Goal: Task Accomplishment & Management: Complete application form

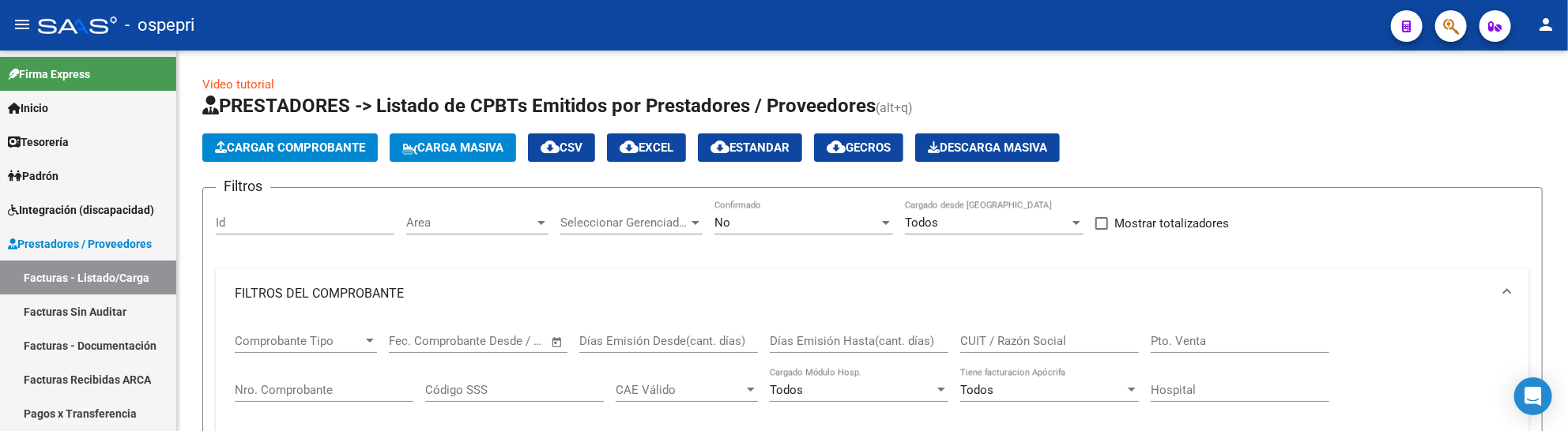
scroll to position [351, 0]
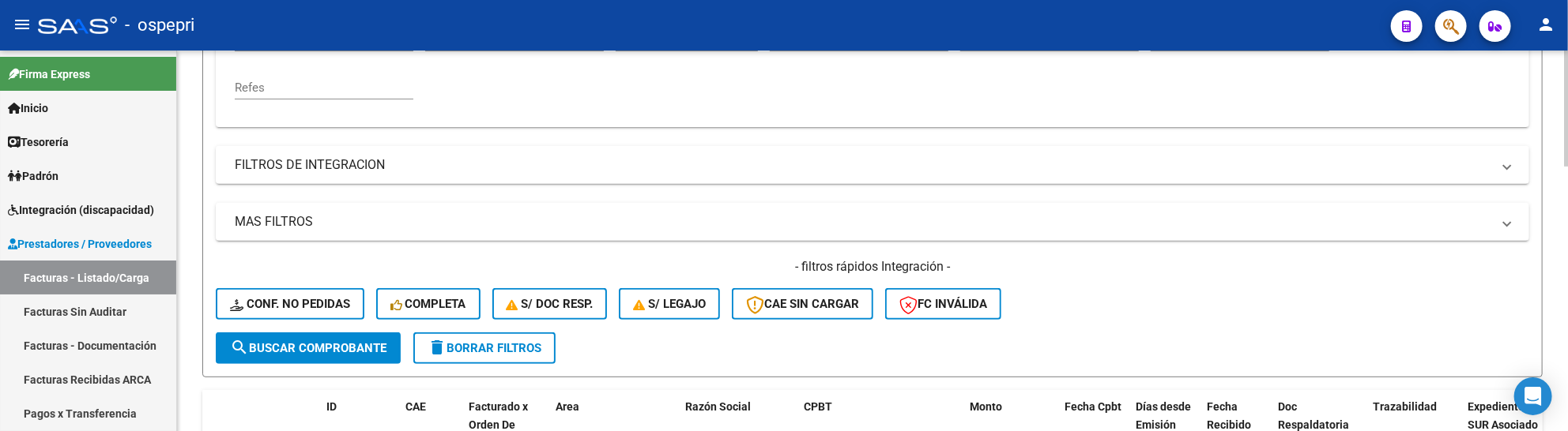
click at [1221, 314] on div "- filtros rápidos Integración - Conf. no pedidas Completa S/ Doc Resp. S/ legaj…" at bounding box center [872, 295] width 1314 height 74
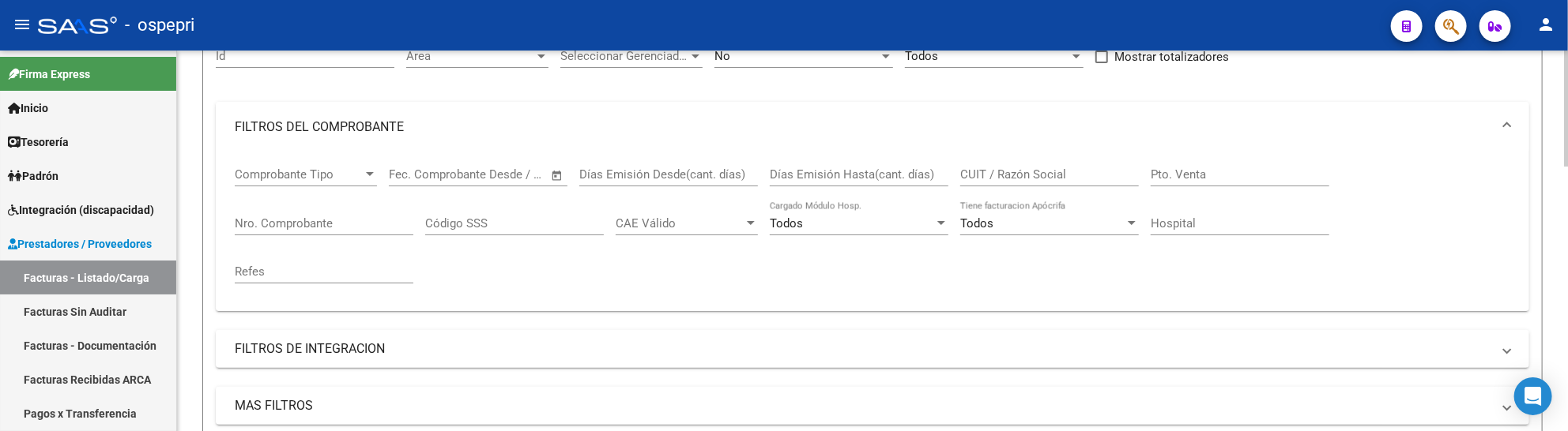
scroll to position [176, 0]
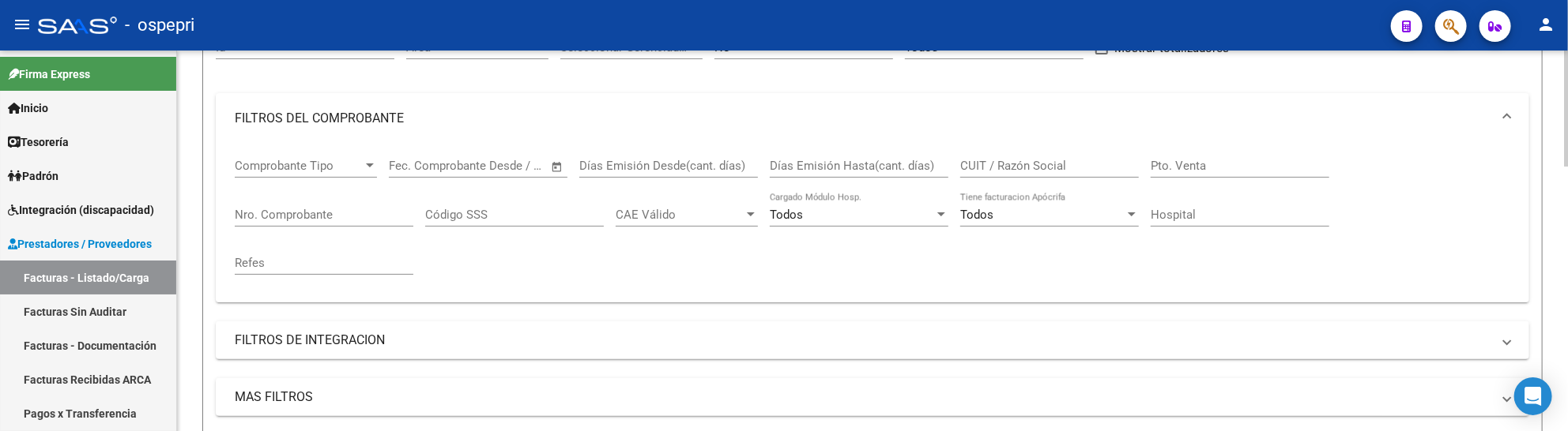
click at [1019, 156] on div "CUIT / Razón Social" at bounding box center [1049, 161] width 179 height 34
click at [1019, 163] on input "CUIT / Razón Social" at bounding box center [1049, 165] width 179 height 14
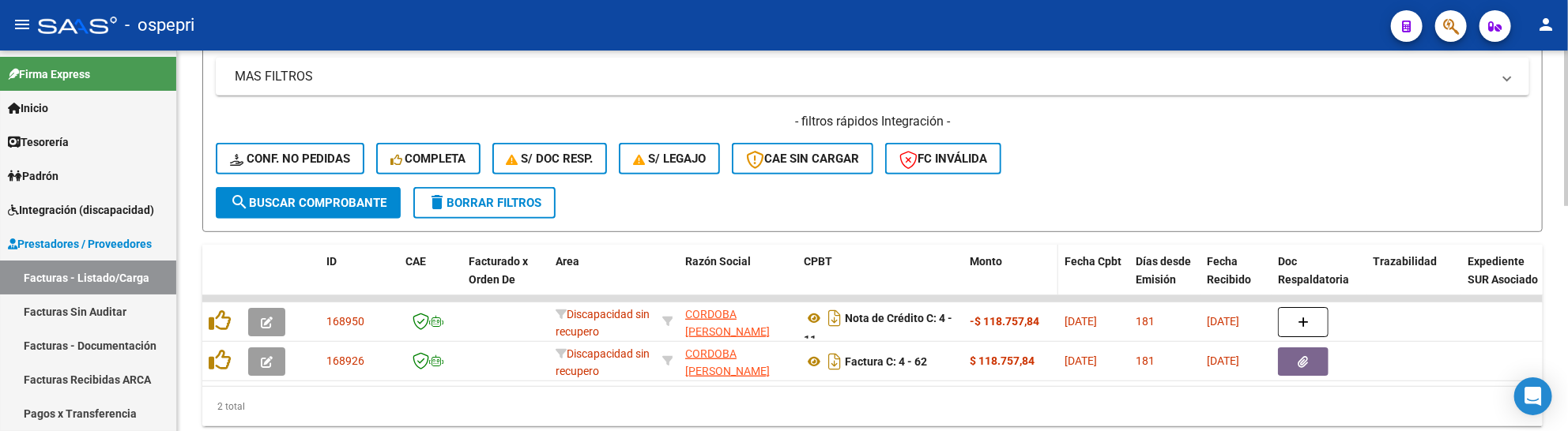
scroll to position [553, 0]
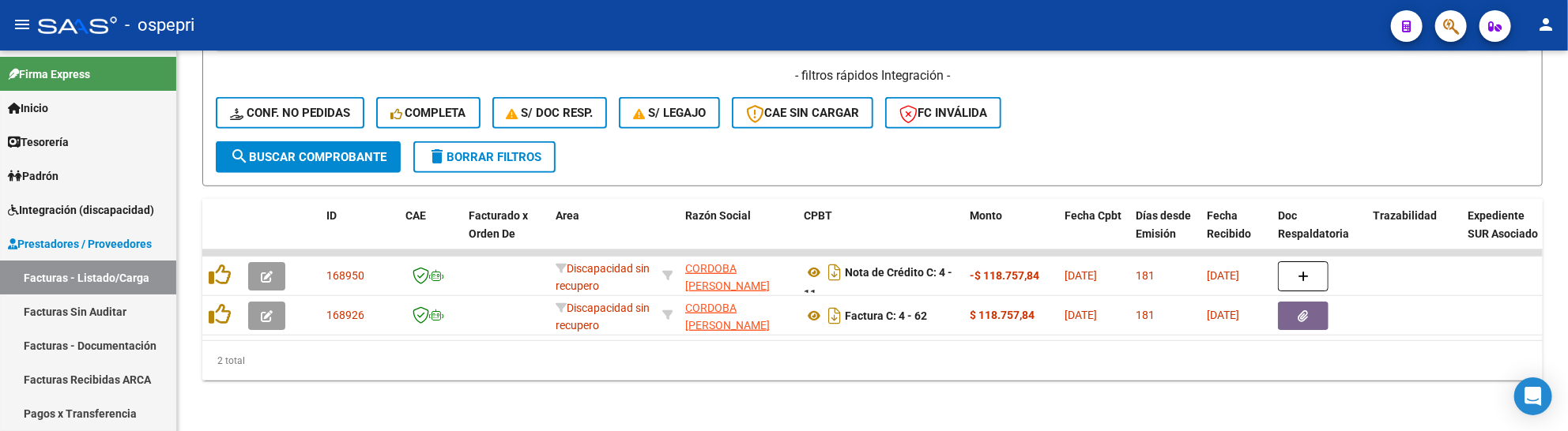
type input "cordoba maria amelia"
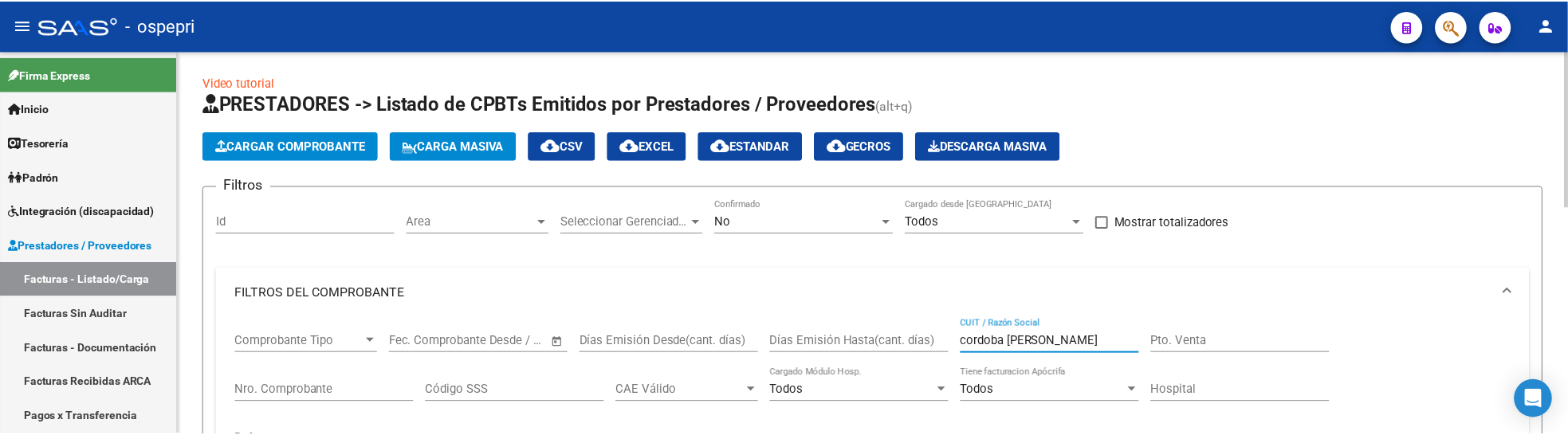
scroll to position [0, 0]
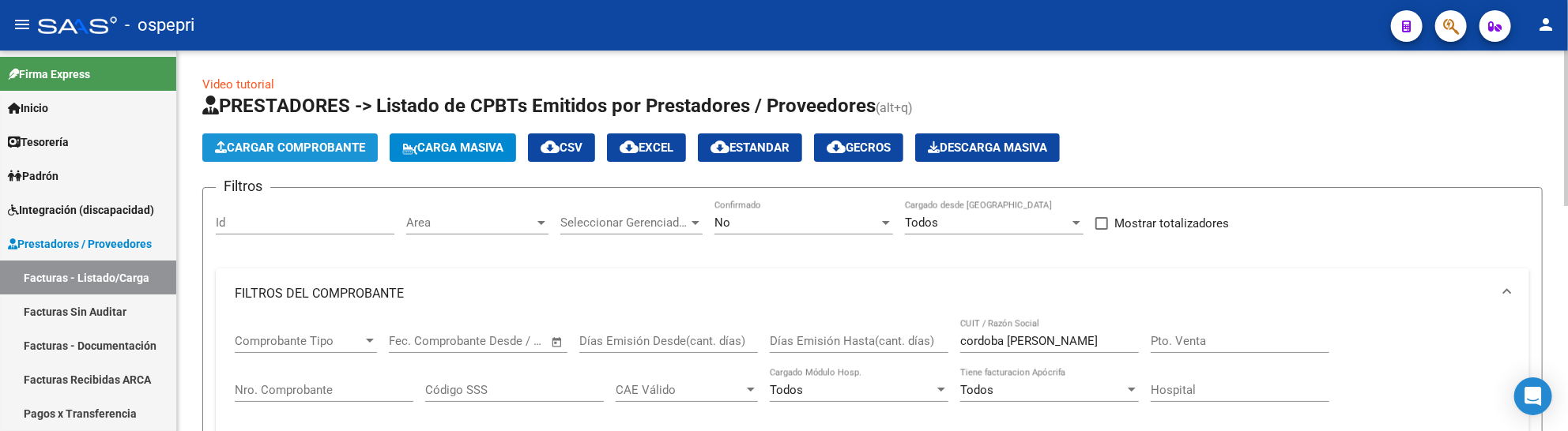
click at [340, 151] on span "Cargar Comprobante" at bounding box center [290, 147] width 151 height 14
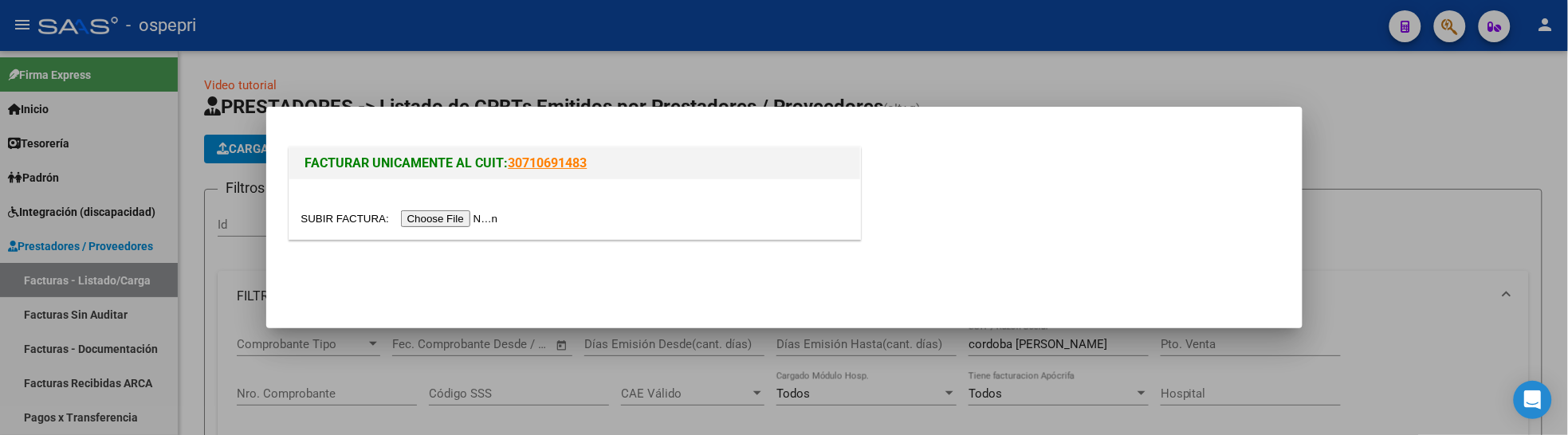
click at [462, 212] on input "file" at bounding box center [402, 219] width 202 height 17
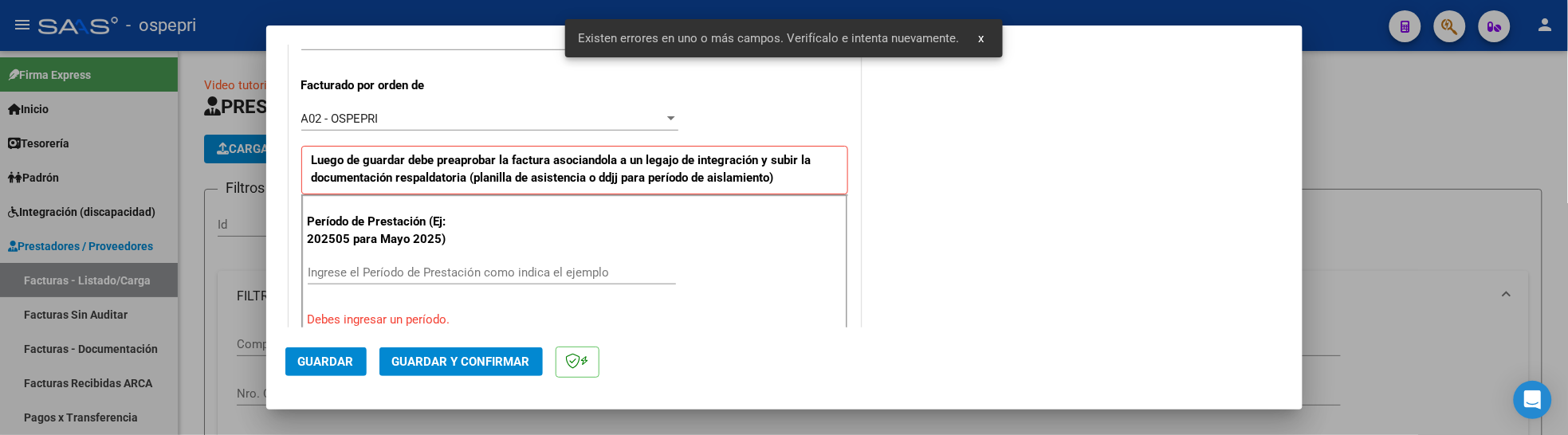
scroll to position [494, 0]
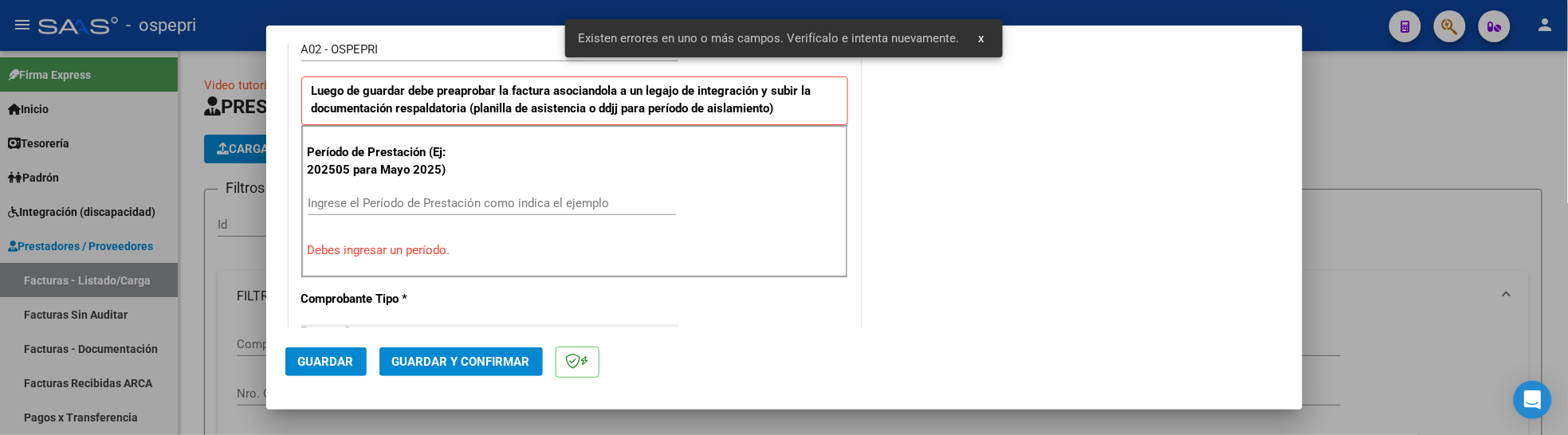
click at [388, 202] on input "Ingrese el Período de Prestación como indica el ejemplo" at bounding box center [492, 203] width 368 height 14
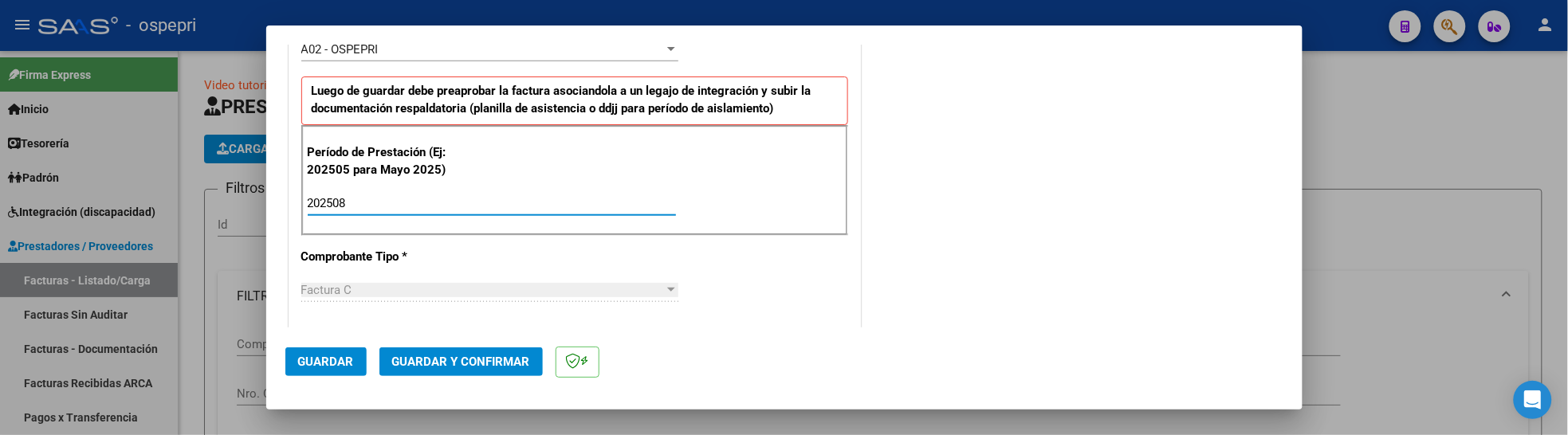
type input "202508"
click at [344, 365] on span "Guardar" at bounding box center [325, 361] width 56 height 14
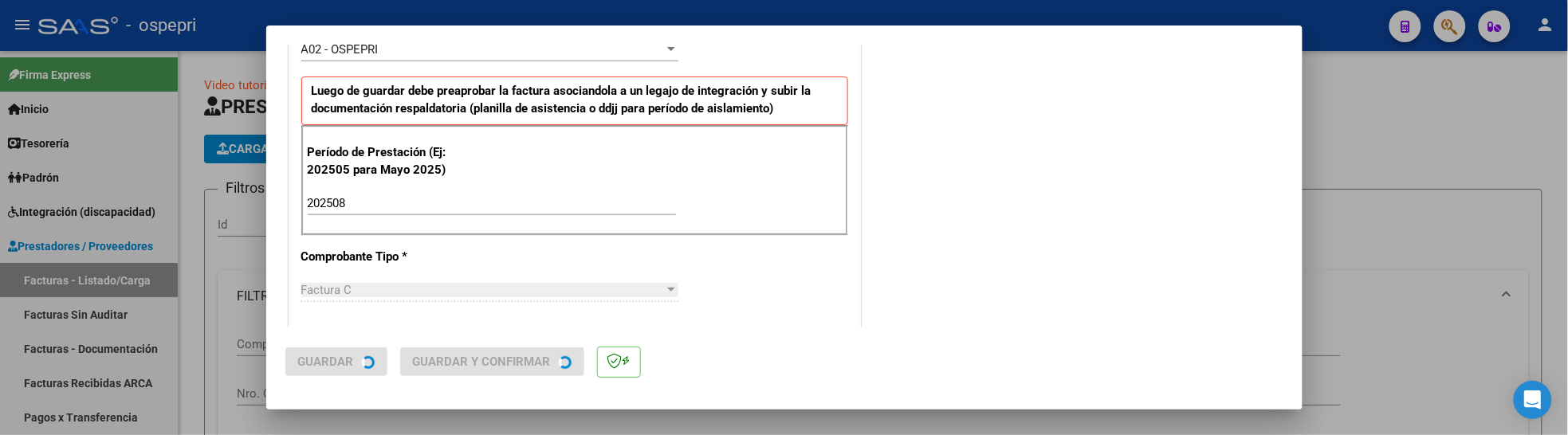
scroll to position [0, 0]
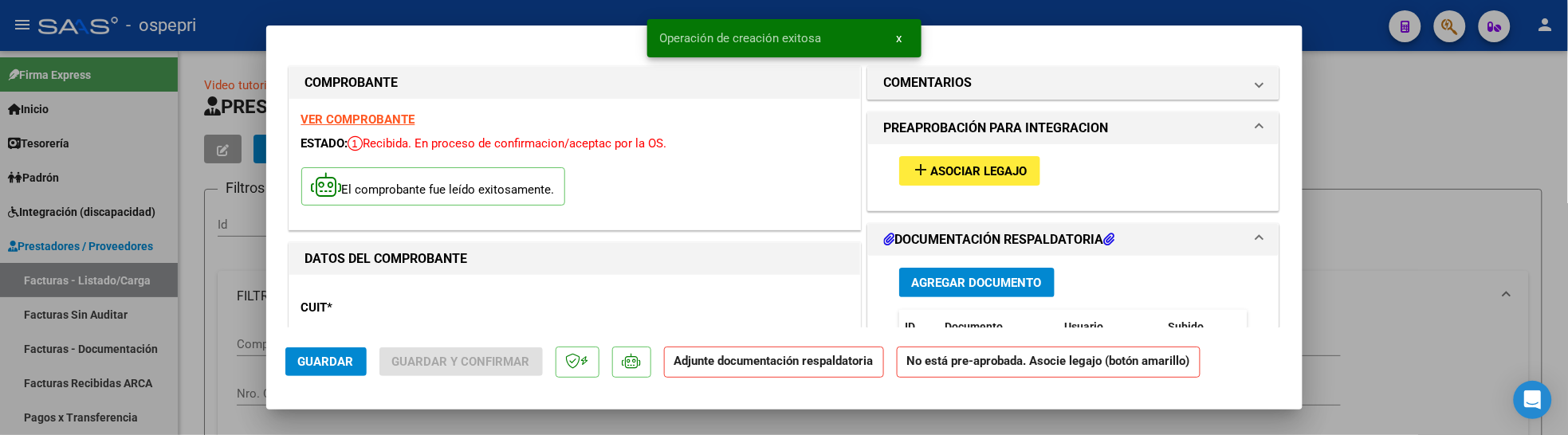
click at [974, 172] on span "Asociar Legajo" at bounding box center [979, 171] width 96 height 14
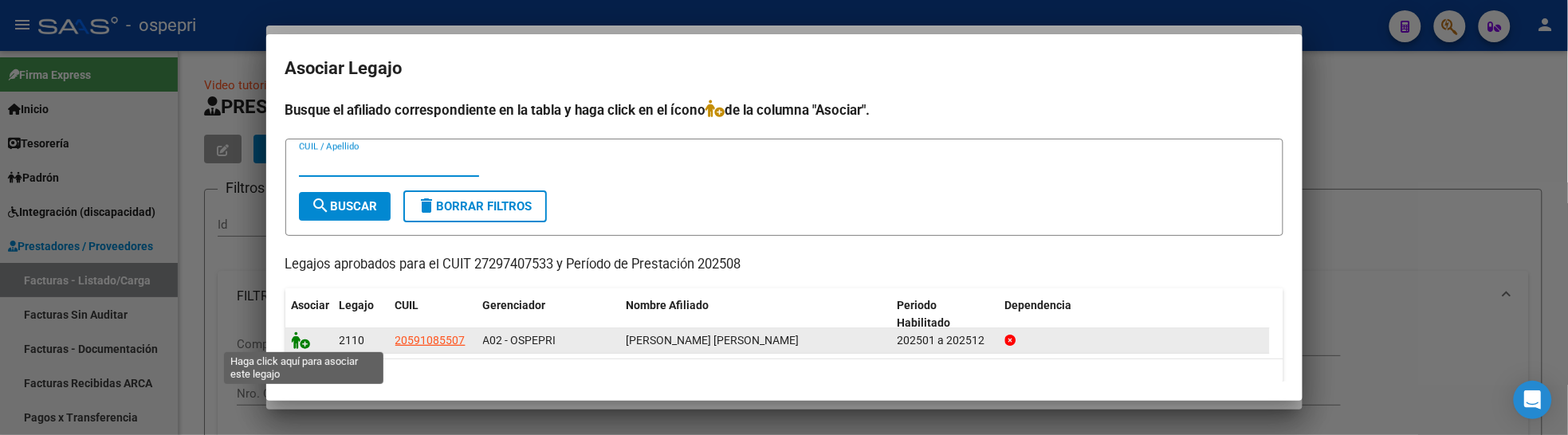
click at [299, 343] on icon at bounding box center [301, 341] width 19 height 18
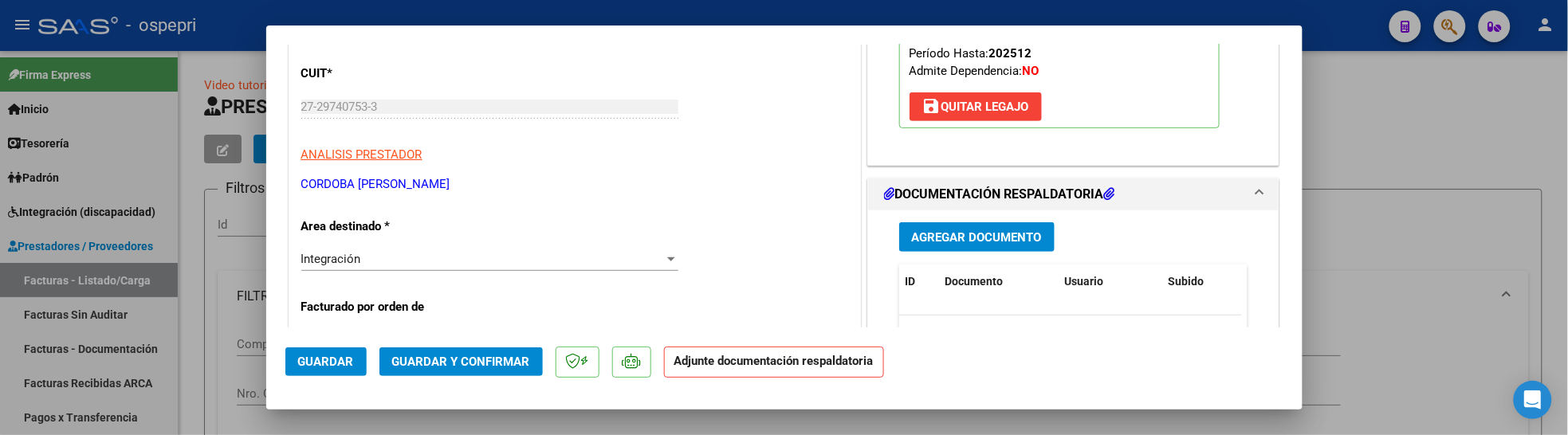
scroll to position [265, 0]
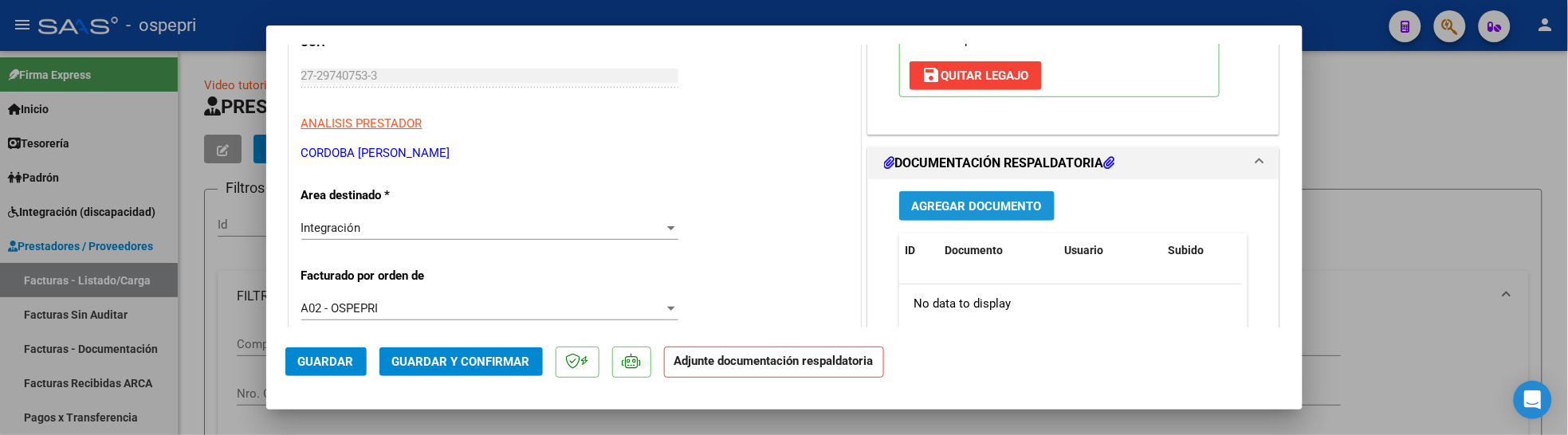
click at [995, 206] on span "Agregar Documento" at bounding box center [977, 206] width 130 height 14
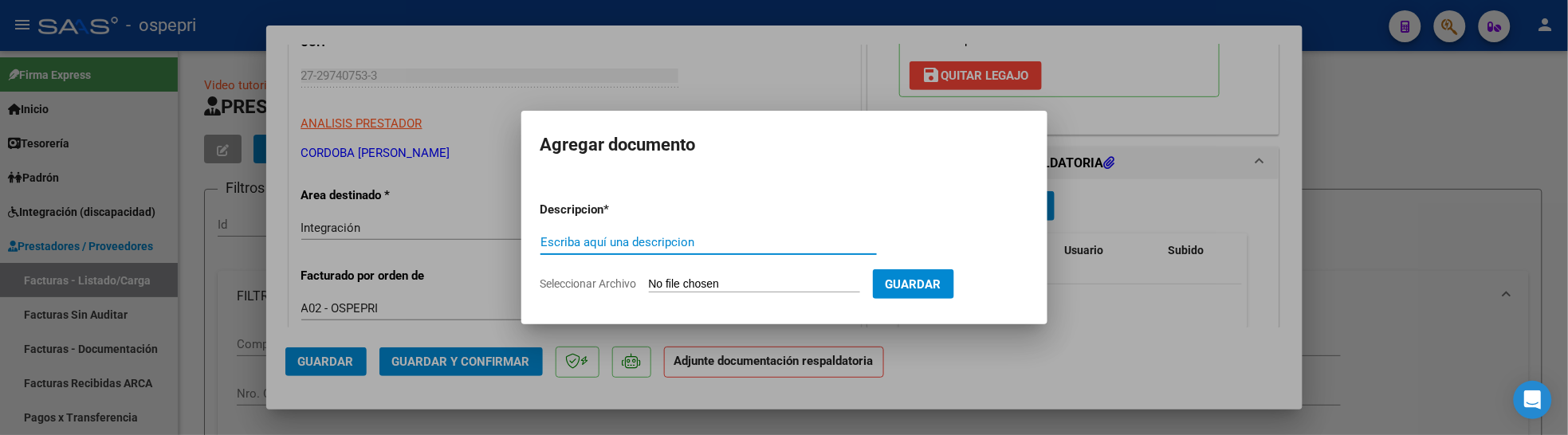
click at [609, 244] on input "Escriba aquí una descripcion" at bounding box center [709, 242] width 337 height 14
drag, startPoint x: 707, startPoint y: 240, endPoint x: 537, endPoint y: 248, distance: 170.2
click at [537, 250] on mat-dialog-content "Descripcion * ameliacordobaa@gmail.com Escriba aquí una descripcion Seleccionar…" at bounding box center [785, 241] width 526 height 129
type input "202508"
click at [727, 284] on input "Seleccionar Archivo" at bounding box center [755, 285] width 211 height 15
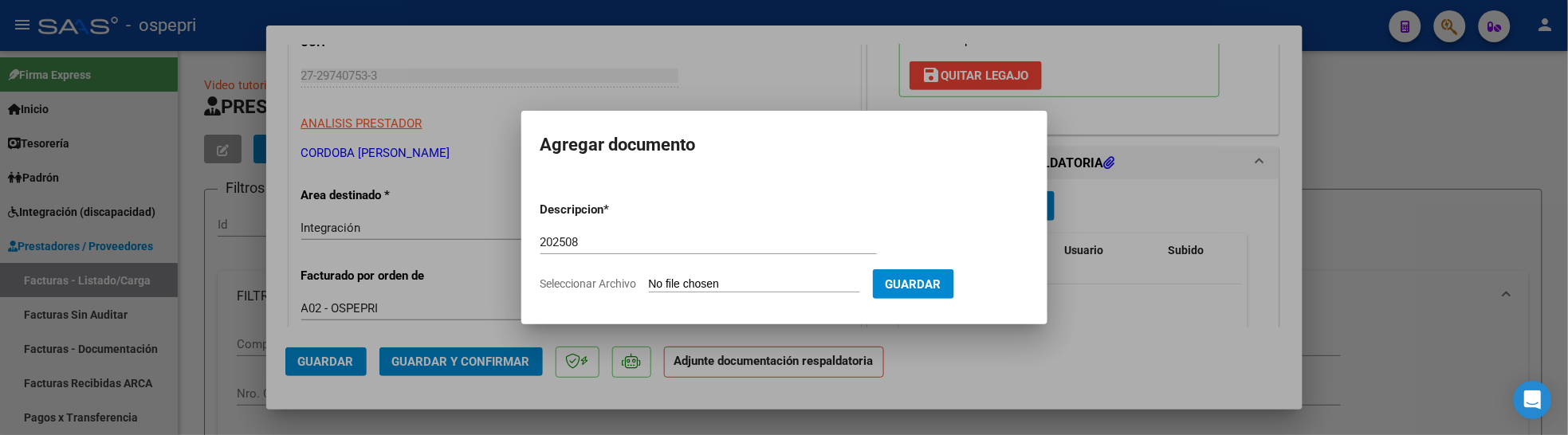
type input "C:\fakepath\IMG_20250909_115015603_DOC AGOSTO.jpg"
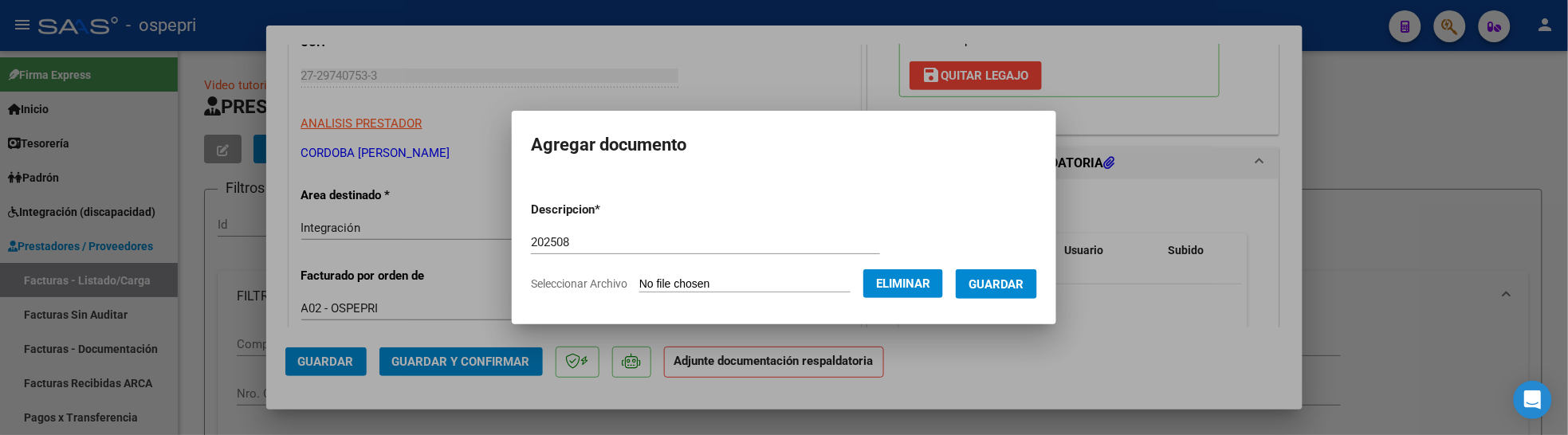
click at [1015, 279] on span "Guardar" at bounding box center [996, 284] width 56 height 14
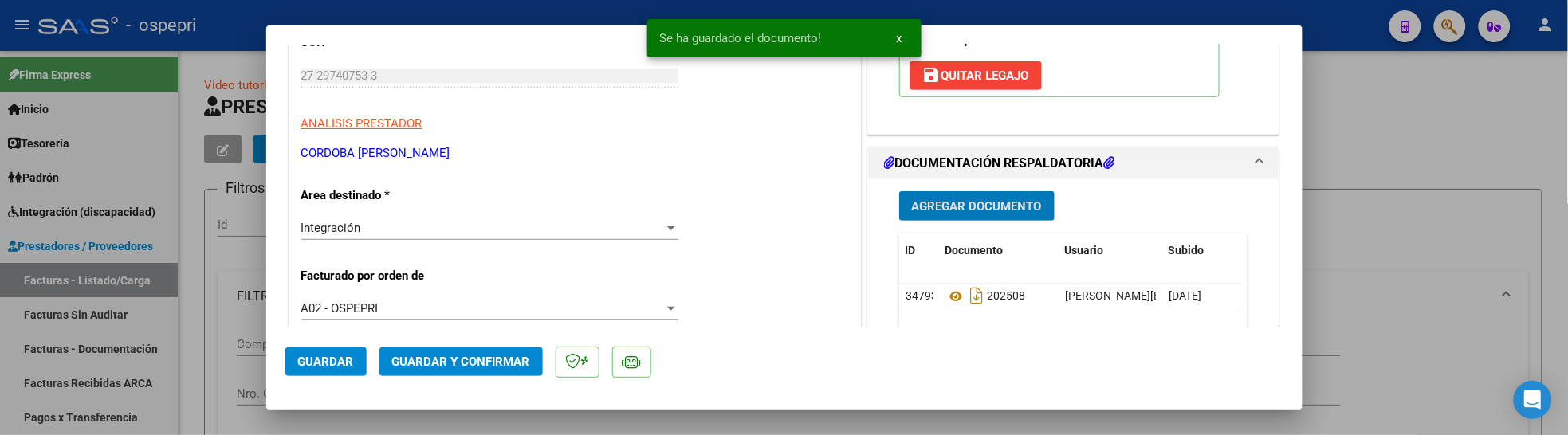
click at [472, 353] on button "Guardar y Confirmar" at bounding box center [460, 361] width 163 height 28
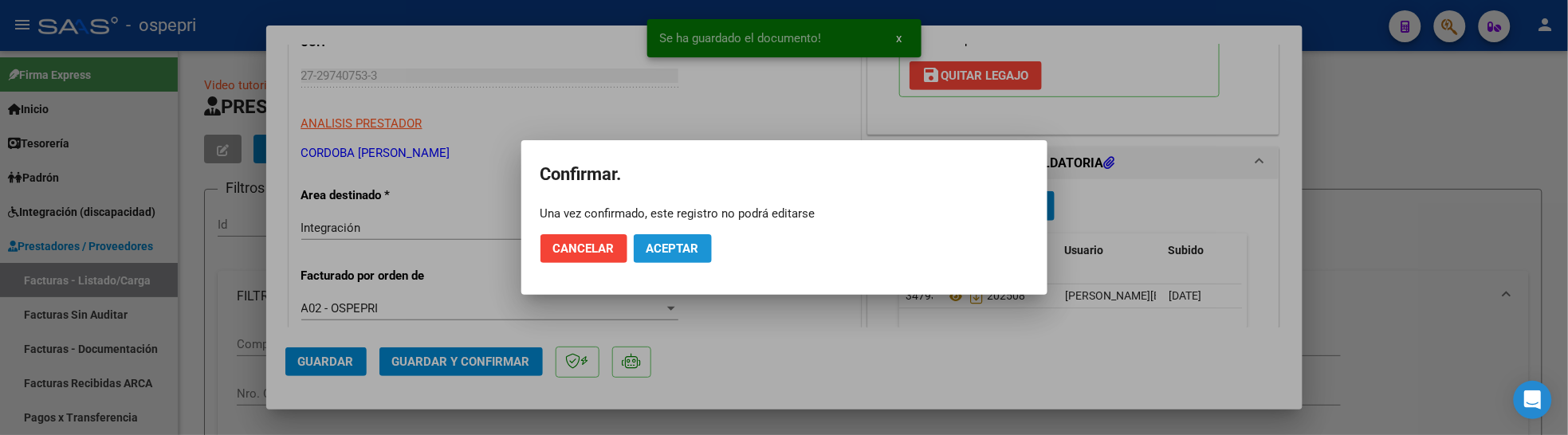
click at [666, 247] on span "Aceptar" at bounding box center [673, 248] width 53 height 14
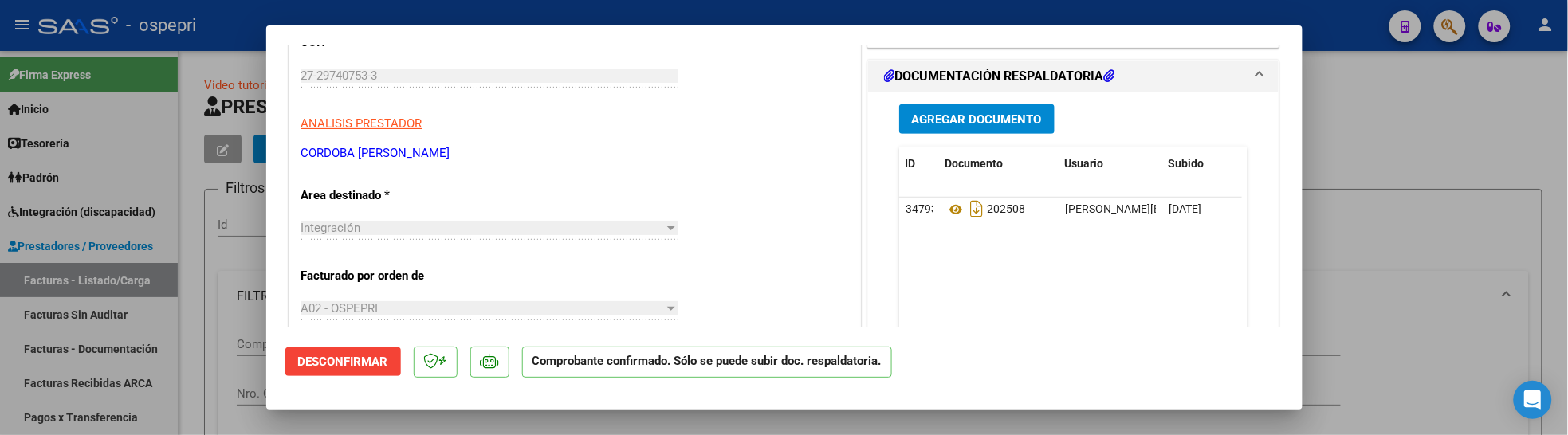
click at [1414, 250] on div at bounding box center [784, 217] width 1568 height 435
type input "$ 0,00"
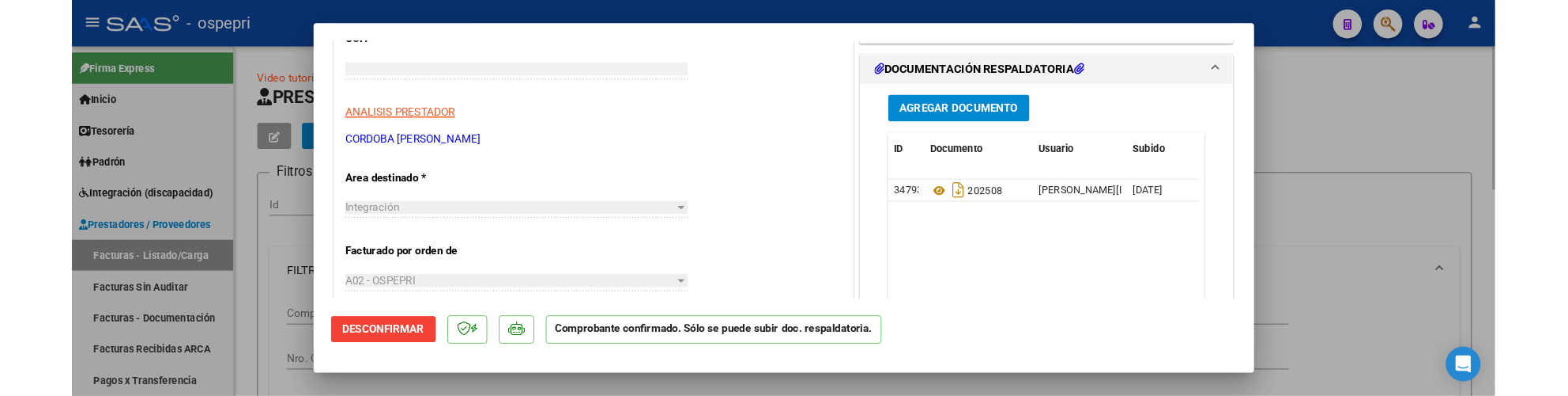
scroll to position [0, 0]
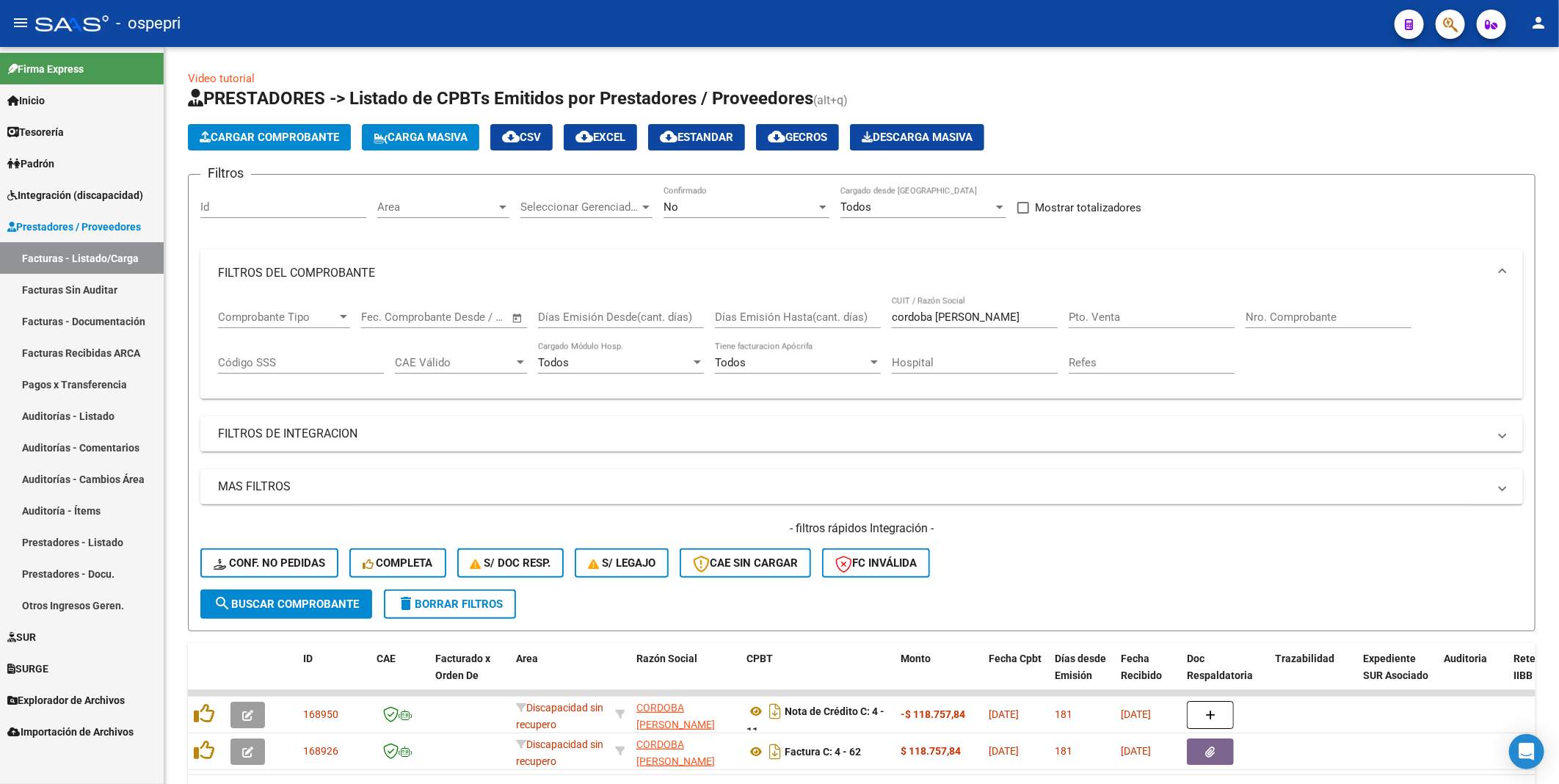
click at [97, 254] on link "Facturas - Listado/Carga" at bounding box center [82, 258] width 163 height 31
drag, startPoint x: 1007, startPoint y: 315, endPoint x: 882, endPoint y: 311, distance: 125.1
click at [882, 311] on div "Comprobante Tipo Comprobante Tipo Fecha inicio – Fecha fin Fec. Comprobante Des…" at bounding box center [862, 341] width 1287 height 91
click at [1174, 400] on form "Filtros Id Area Area Seleccionar Gerenciador Seleccionar Gerenciador No Confirm…" at bounding box center [862, 402] width 1348 height 458
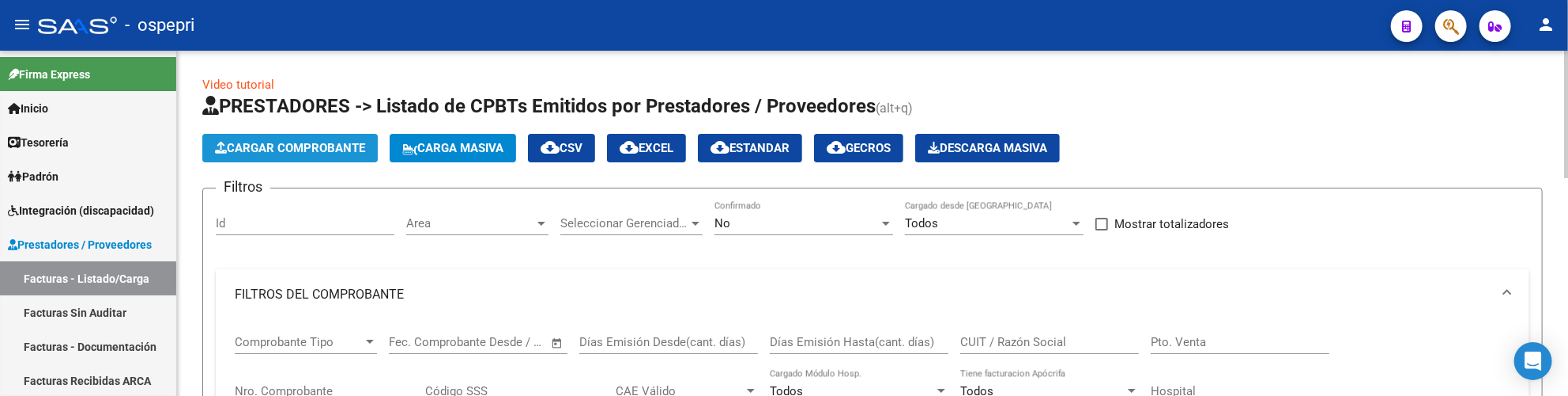
click at [309, 146] on span "Cargar Comprobante" at bounding box center [290, 147] width 151 height 14
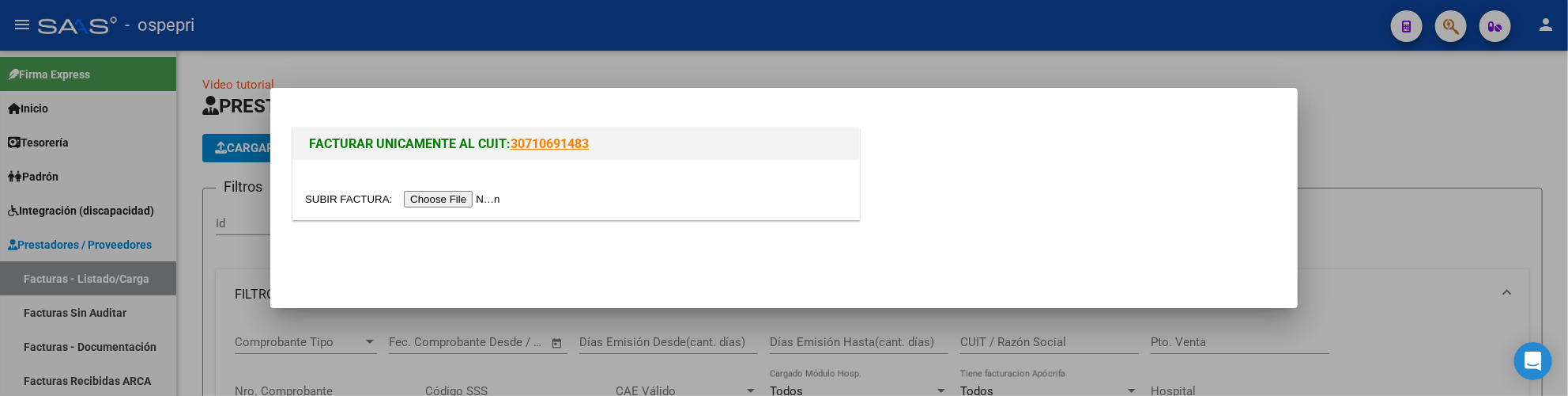
click at [449, 197] on input "file" at bounding box center [405, 199] width 200 height 17
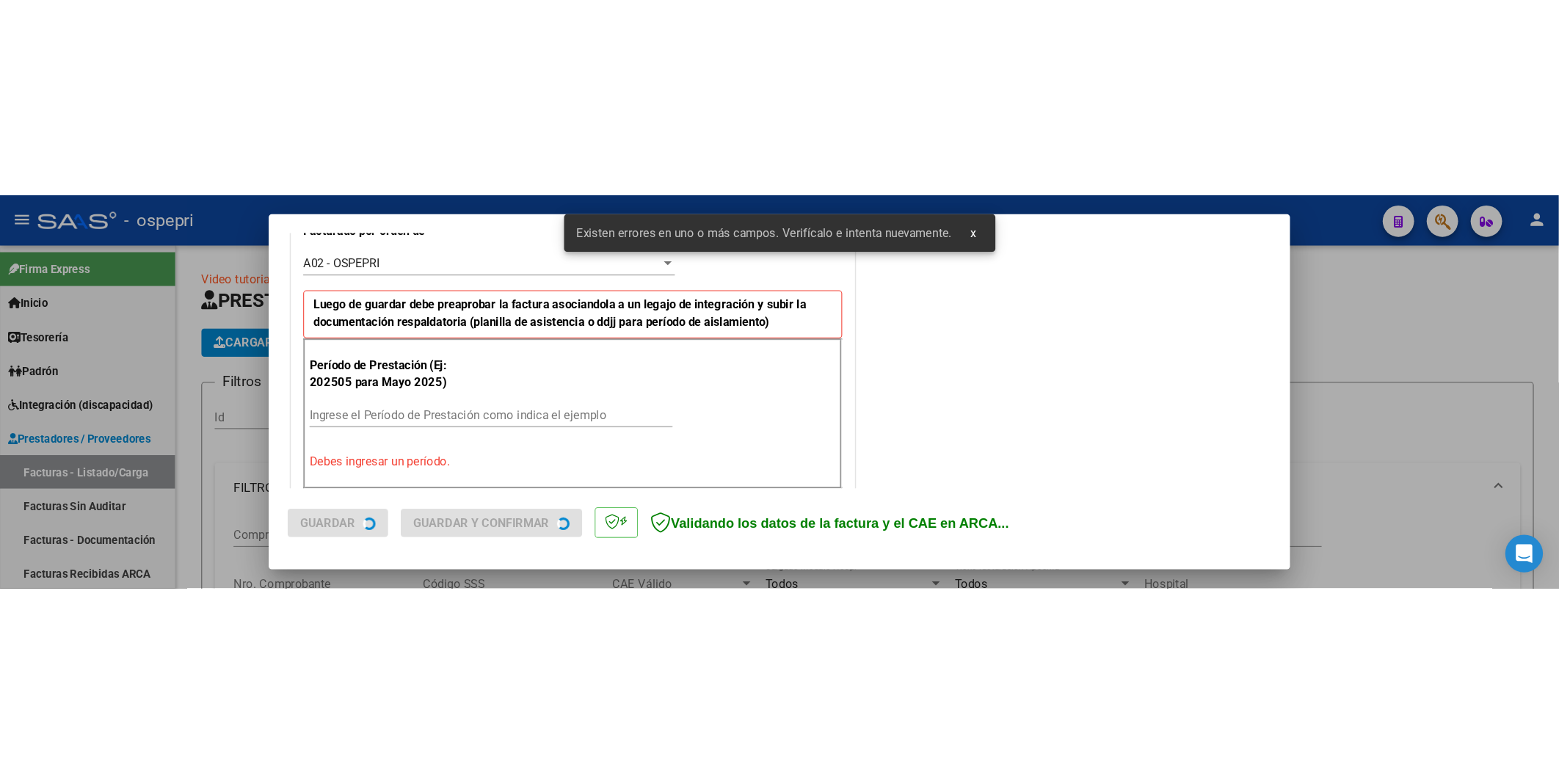
scroll to position [438, 0]
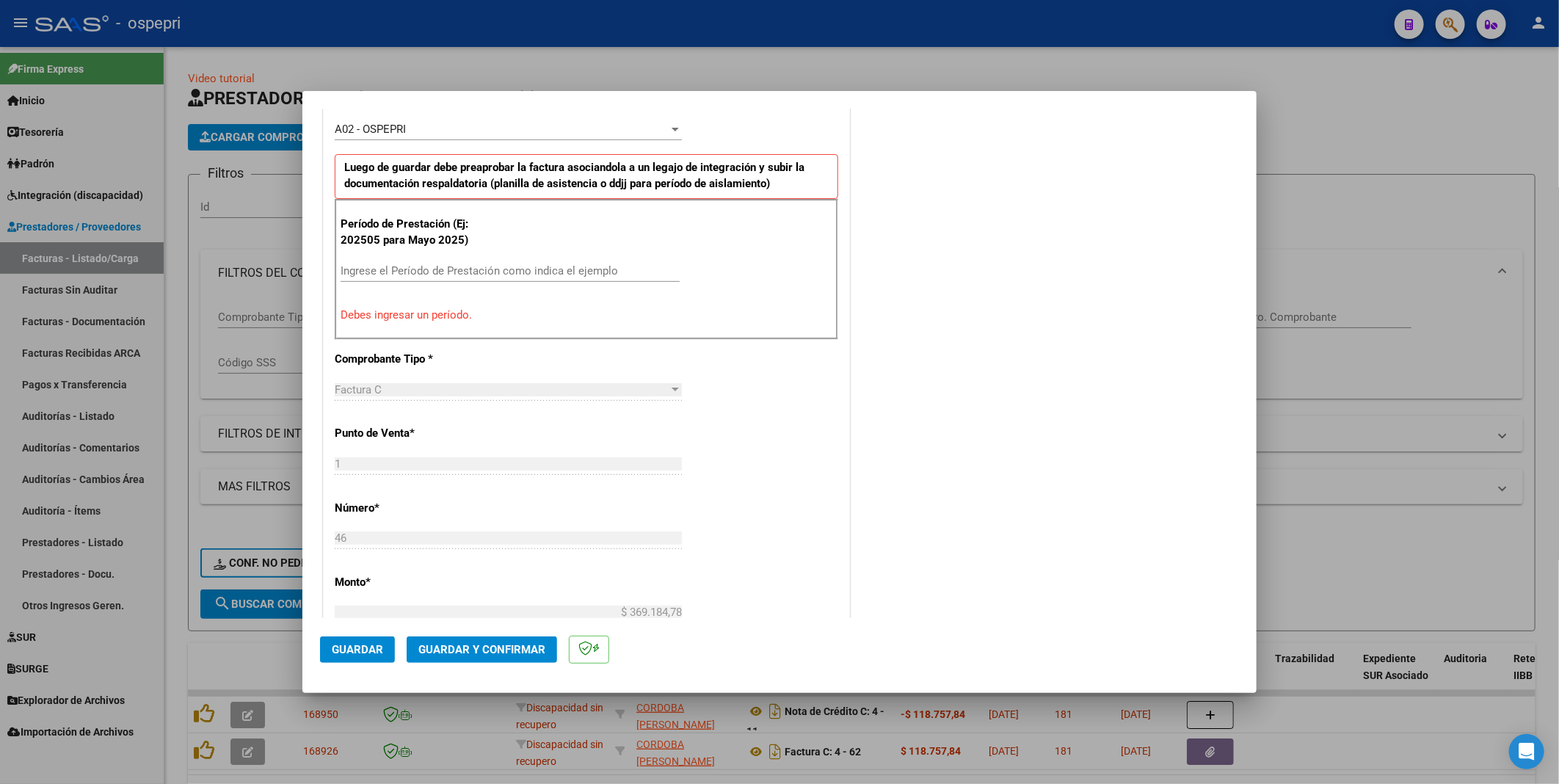
click at [1412, 400] on div at bounding box center [779, 392] width 1559 height 784
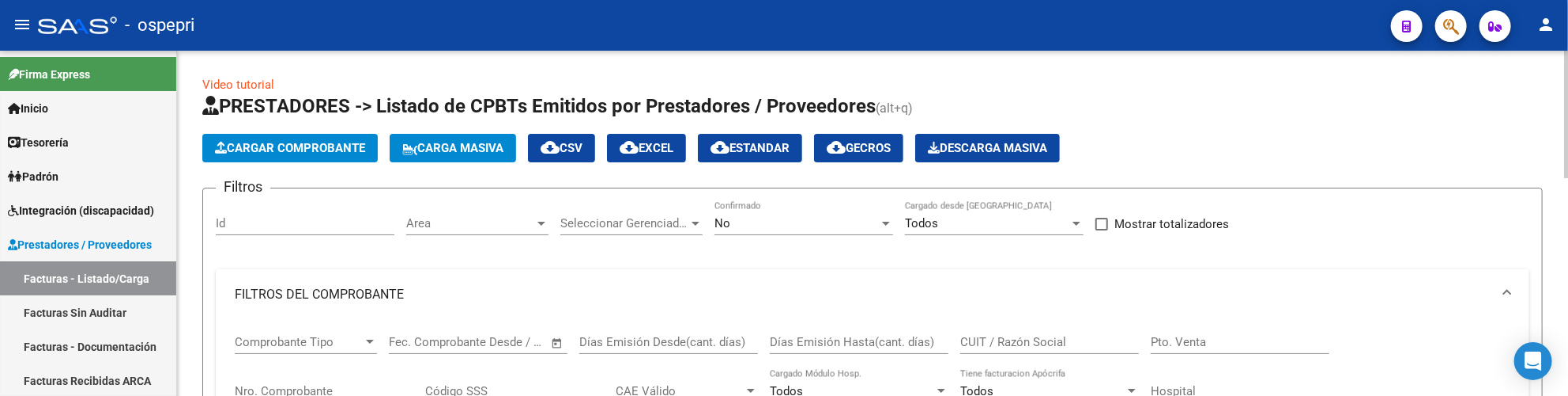
scroll to position [88, 0]
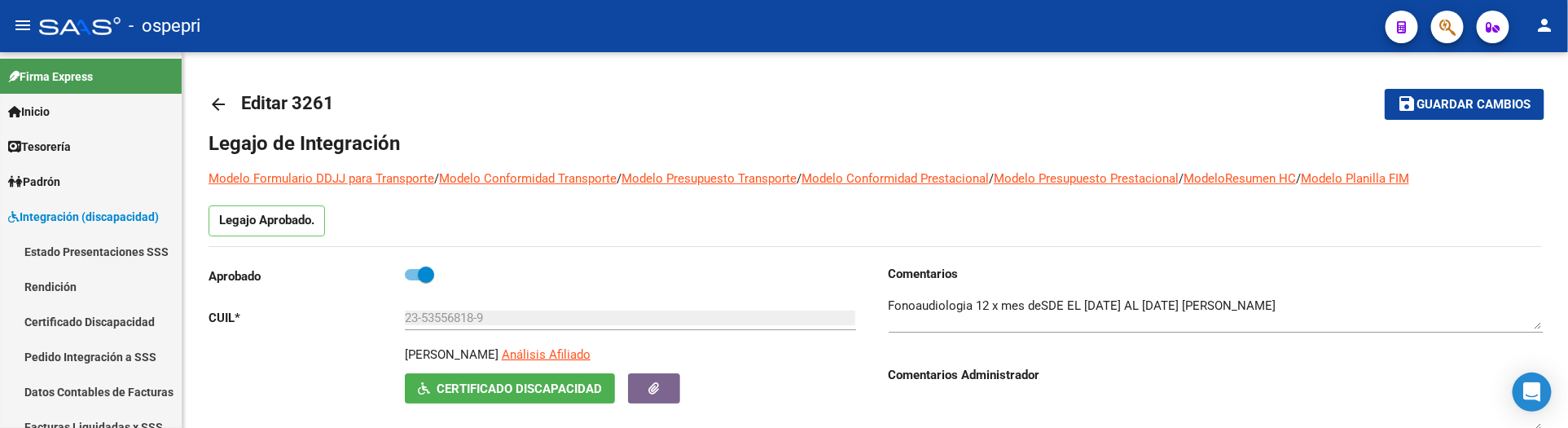
scroll to position [543, 0]
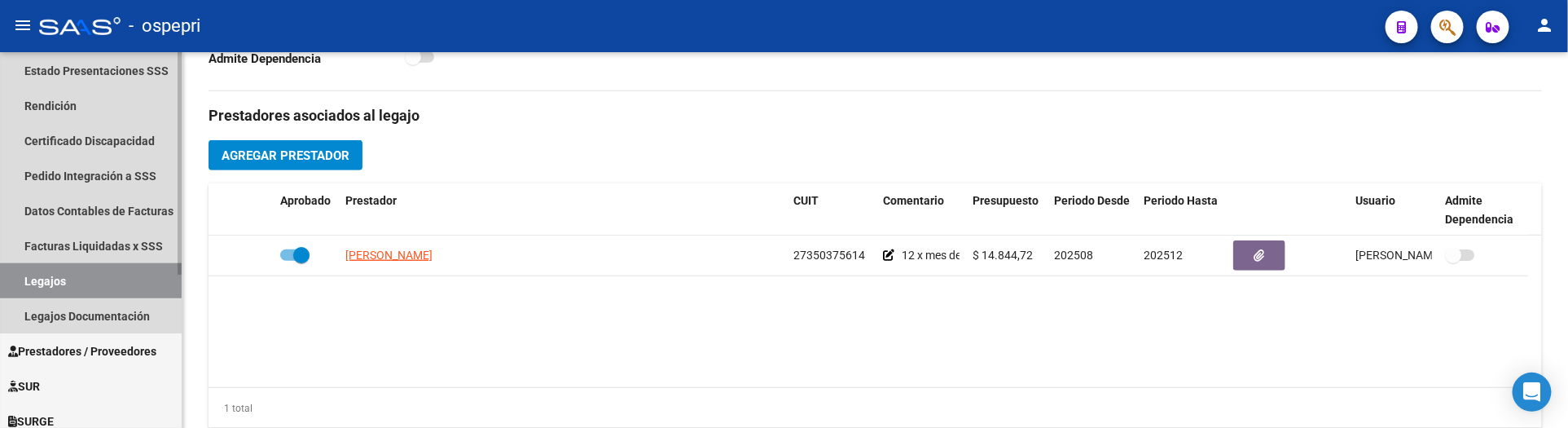
click at [68, 279] on link "Legajos" at bounding box center [91, 281] width 181 height 35
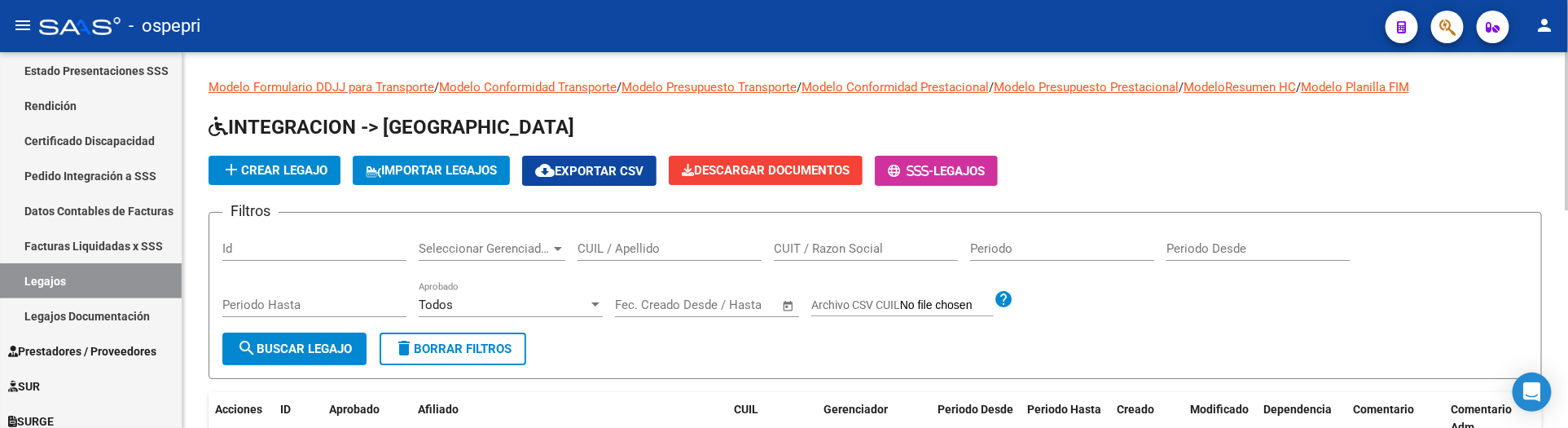
click at [651, 246] on input "CUIL / Apellido" at bounding box center [669, 248] width 184 height 14
click at [608, 247] on input "CUIL / Apellido" at bounding box center [669, 248] width 184 height 14
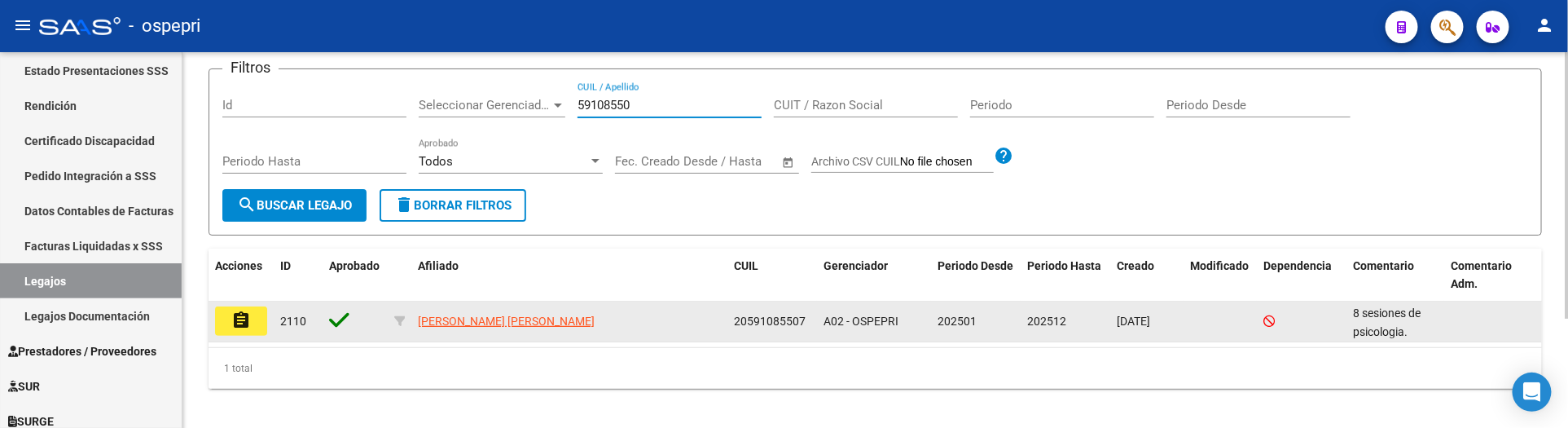
scroll to position [155, 0]
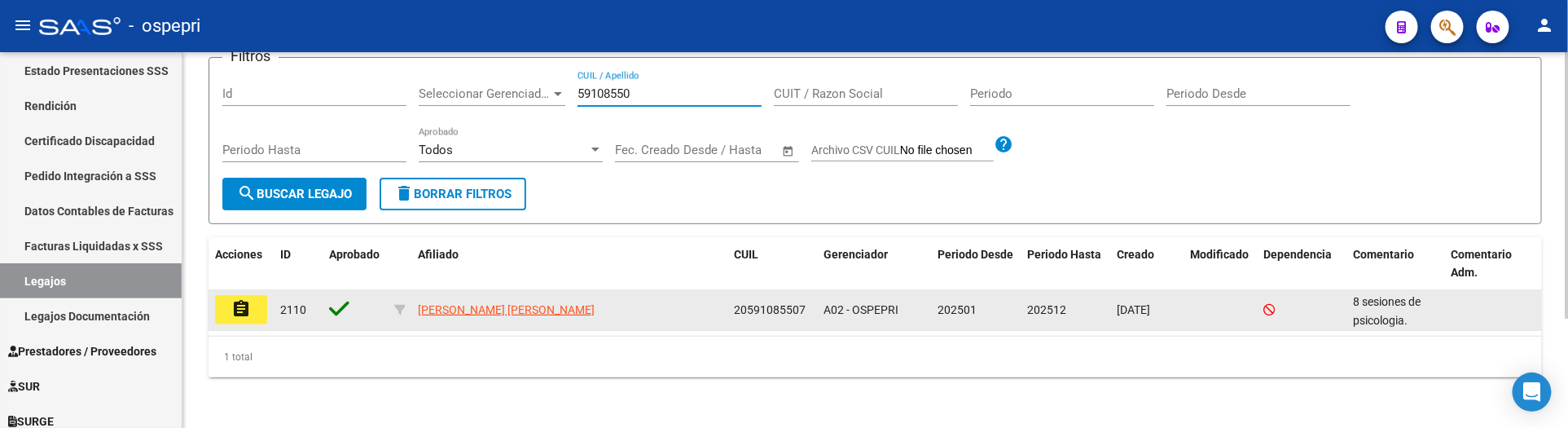
type input "59108550"
click at [242, 310] on mat-icon "assignment" at bounding box center [241, 308] width 19 height 19
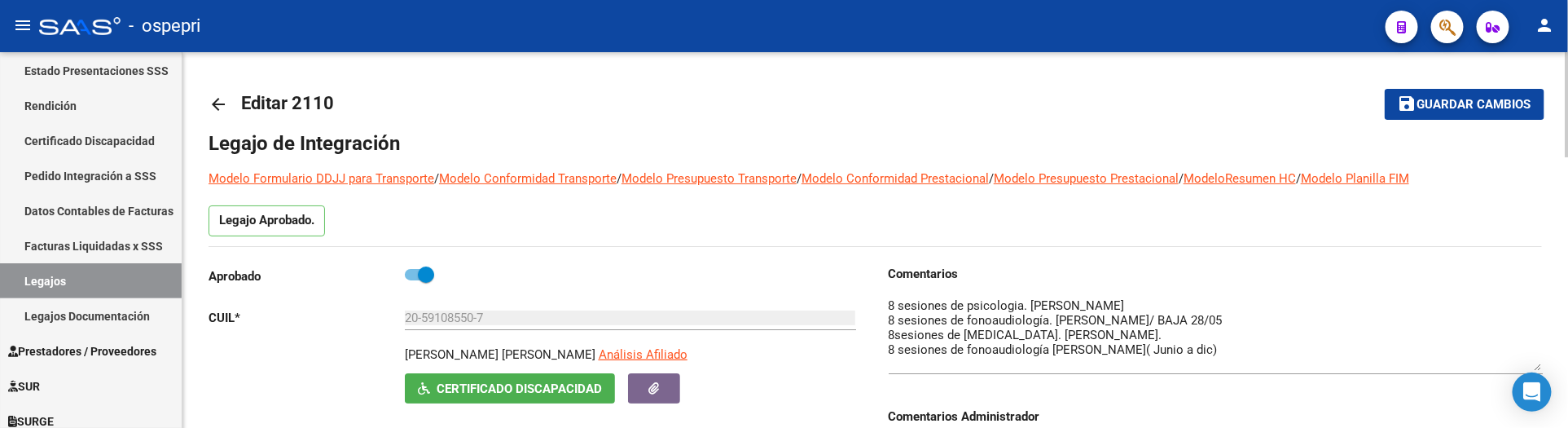
drag, startPoint x: 1538, startPoint y: 328, endPoint x: 1541, endPoint y: 369, distance: 41.1
click at [1541, 369] on textarea at bounding box center [1215, 334] width 654 height 74
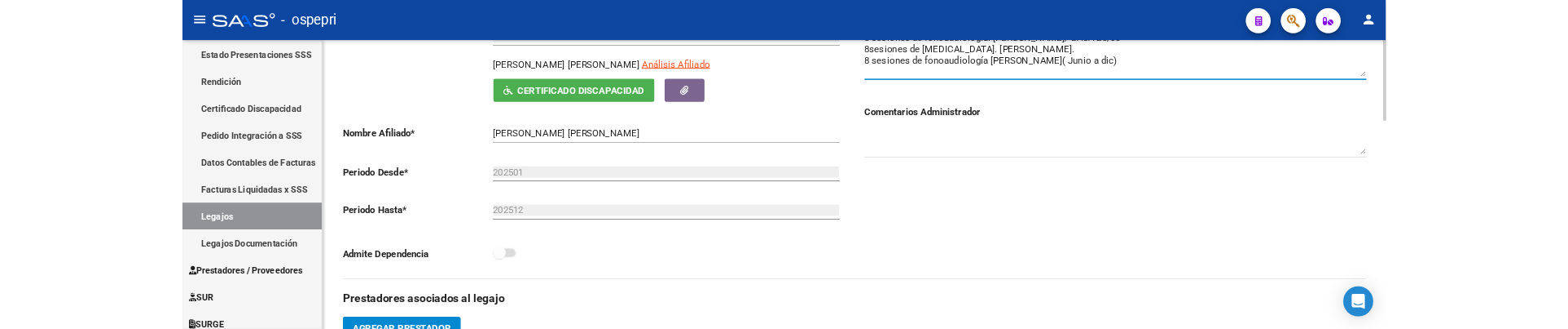
scroll to position [181, 0]
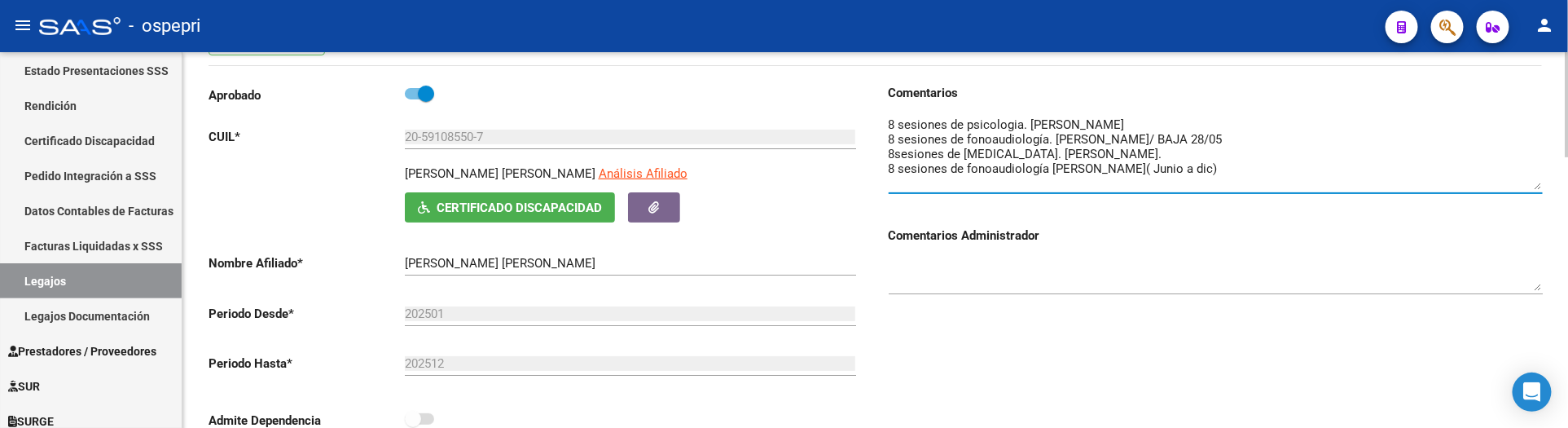
click at [1118, 123] on textarea at bounding box center [1215, 152] width 654 height 74
click at [1359, 166] on textarea at bounding box center [1215, 152] width 654 height 74
type textarea "8 sesiones de psicologia. CORDOBA MARIA AMELIA 8 sesiones de fonoaudiología. MA…"
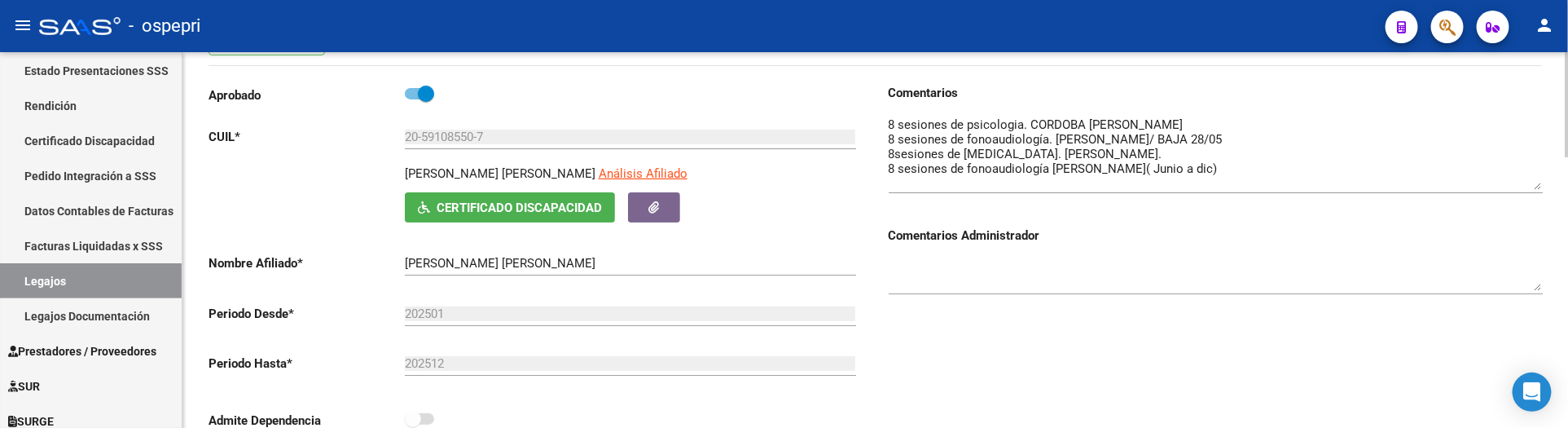
click at [1138, 355] on div "Comentarios Comentarios Administrador" at bounding box center [1209, 268] width 667 height 368
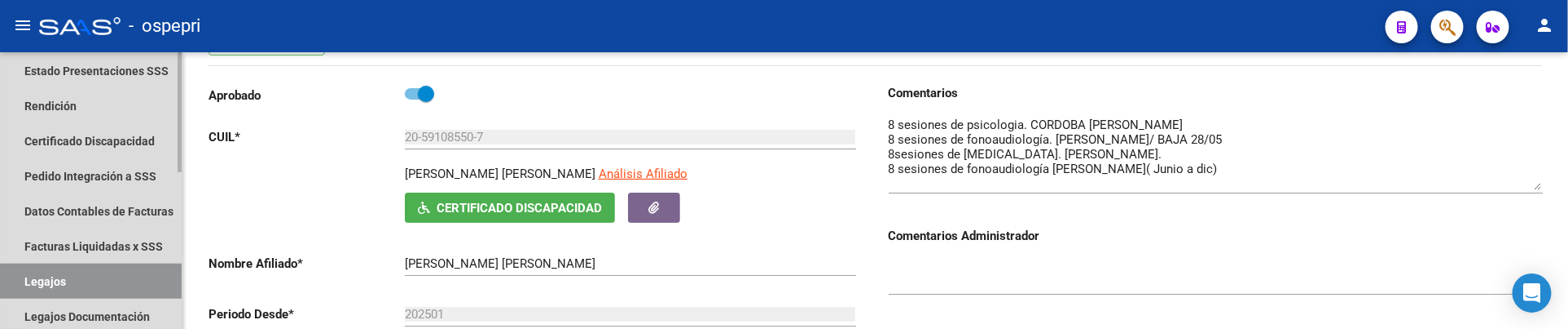
click at [93, 281] on link "Legajos" at bounding box center [91, 281] width 181 height 35
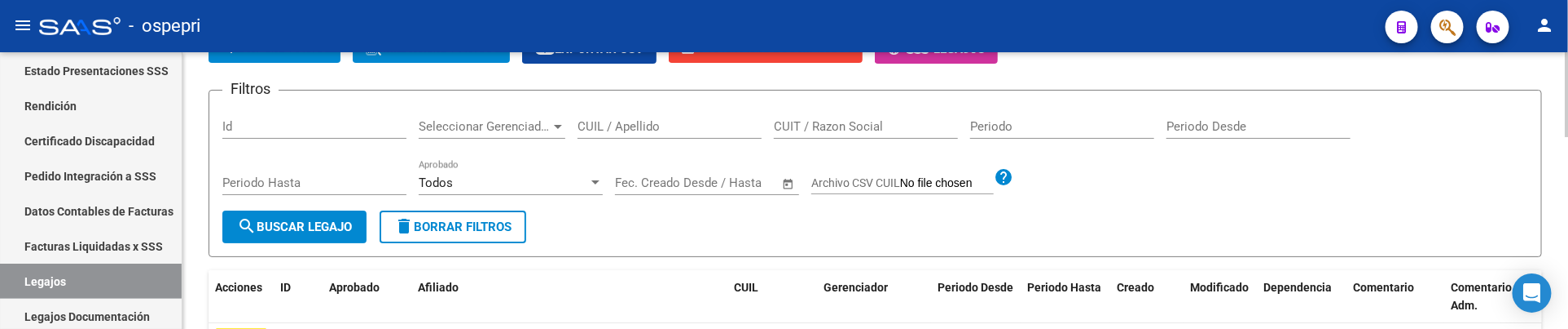
scroll to position [91, 0]
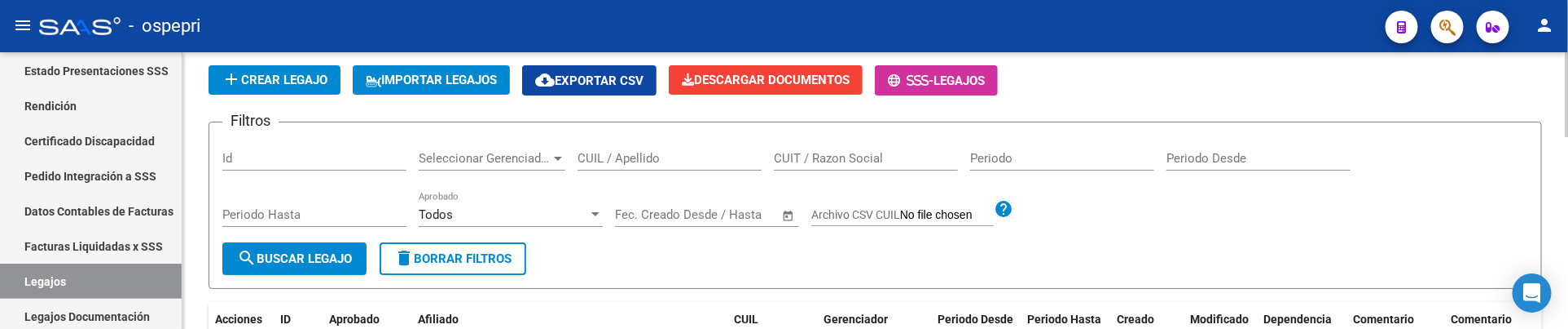
click at [624, 157] on input "CUIL / Apellido" at bounding box center [669, 157] width 184 height 14
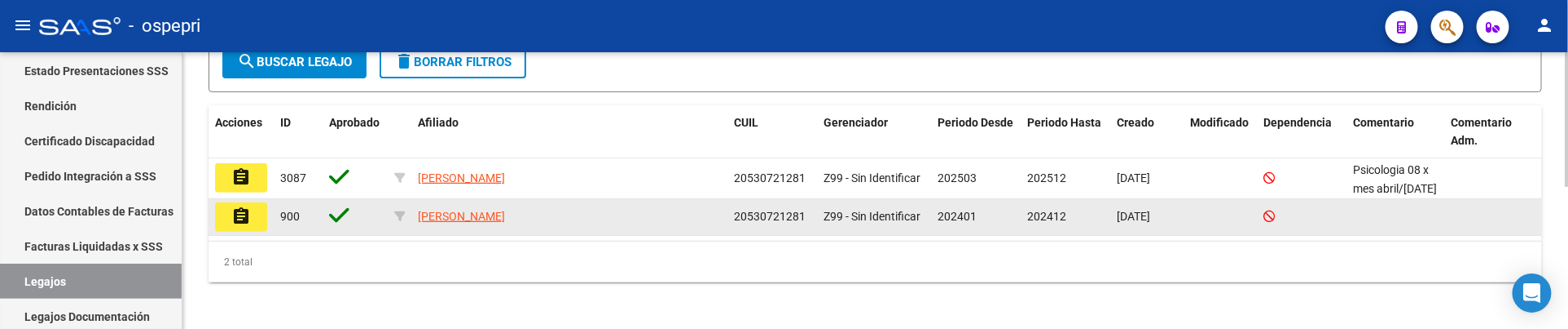
scroll to position [291, 0]
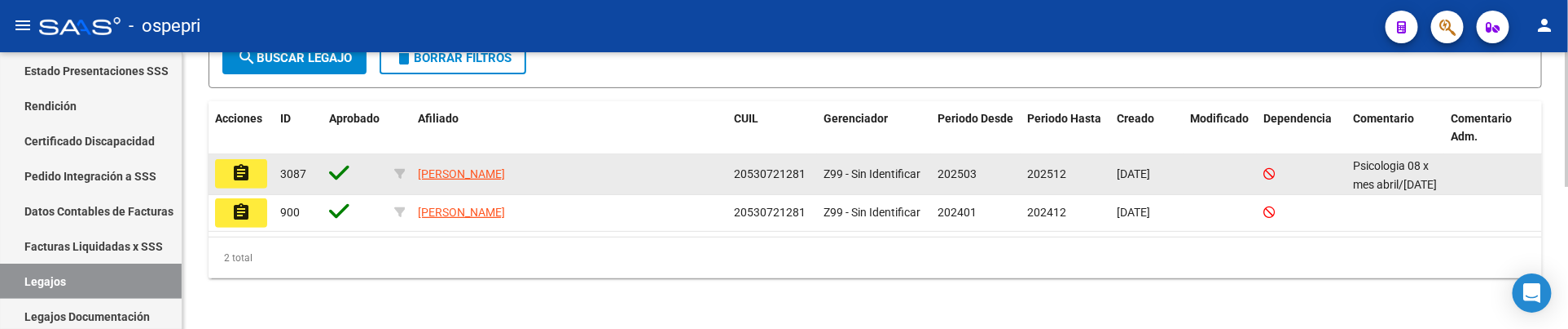
type input "53072128"
click at [245, 170] on mat-icon "assignment" at bounding box center [241, 173] width 19 height 19
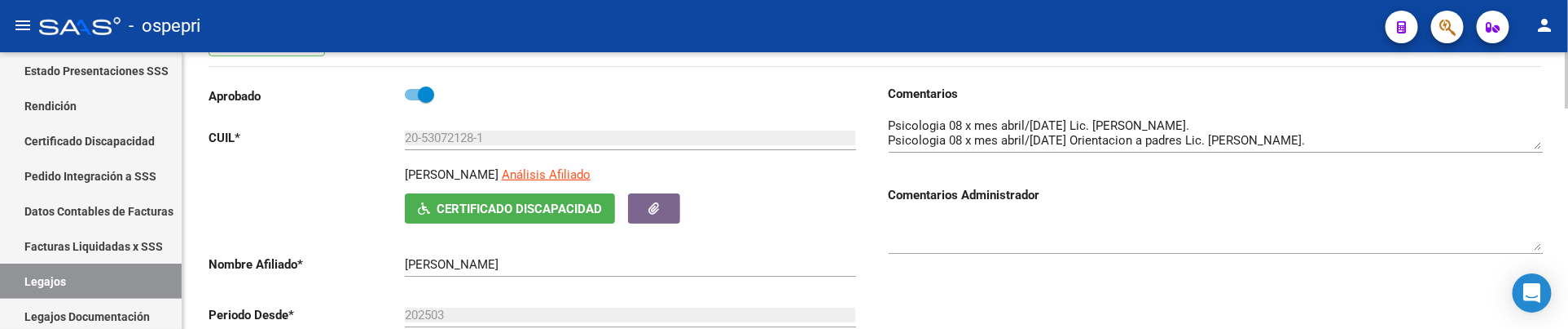
scroll to position [181, 0]
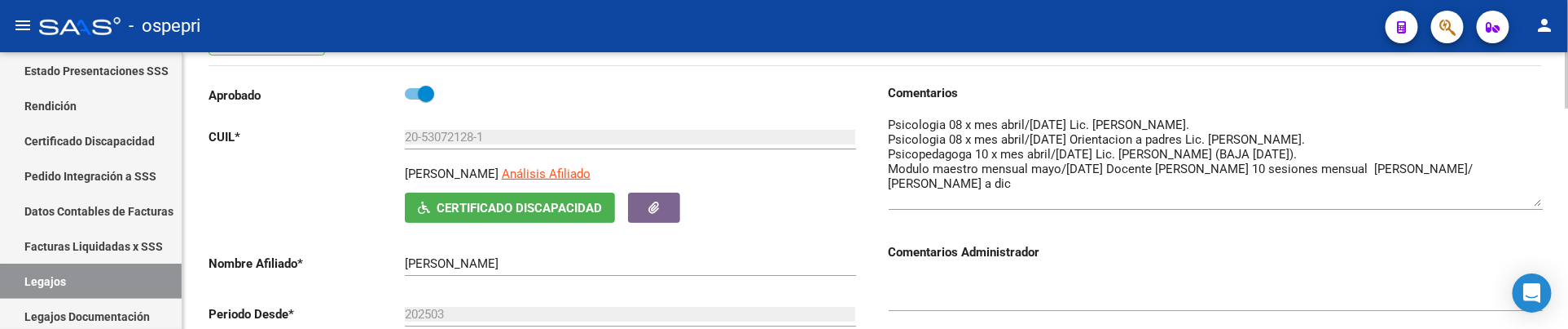
drag, startPoint x: 1533, startPoint y: 147, endPoint x: 1533, endPoint y: 205, distance: 58.0
click at [1533, 205] on textarea at bounding box center [1215, 161] width 654 height 91
click at [1178, 256] on h3 "Comentarios Administrador" at bounding box center [1215, 252] width 654 height 18
click at [90, 281] on link "Legajos" at bounding box center [91, 281] width 181 height 35
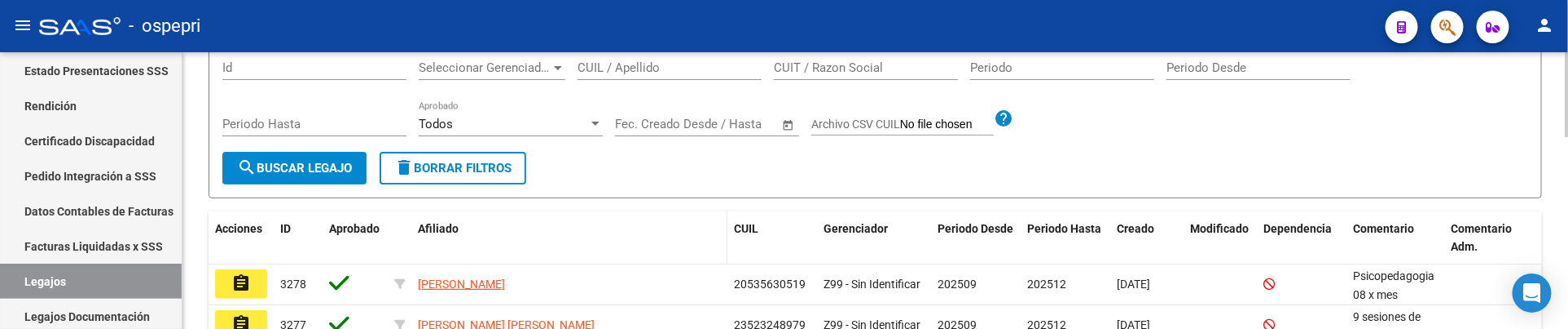
scroll to position [91, 0]
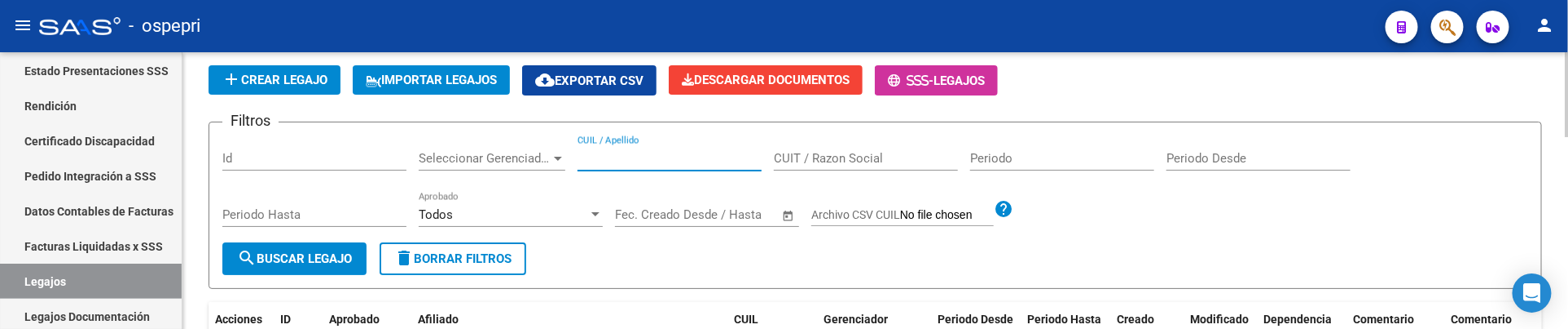
click at [622, 155] on input "CUIL / Apellido" at bounding box center [669, 157] width 184 height 14
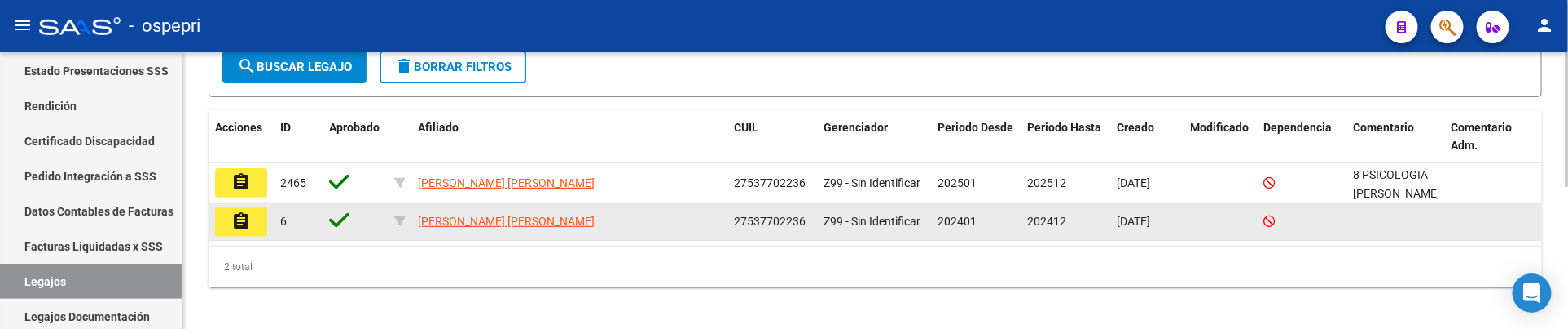
scroll to position [291, 0]
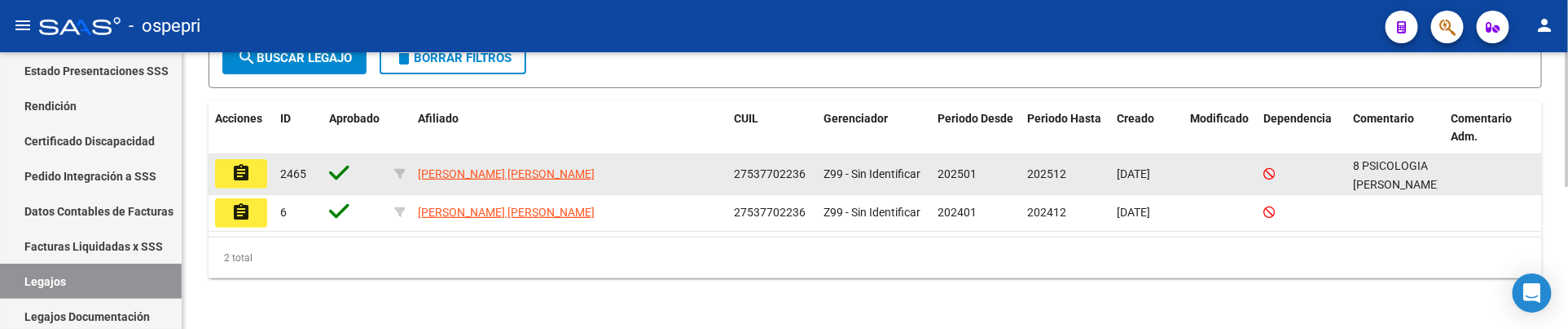
type input "53770223"
click at [228, 171] on button "assignment" at bounding box center [241, 174] width 52 height 29
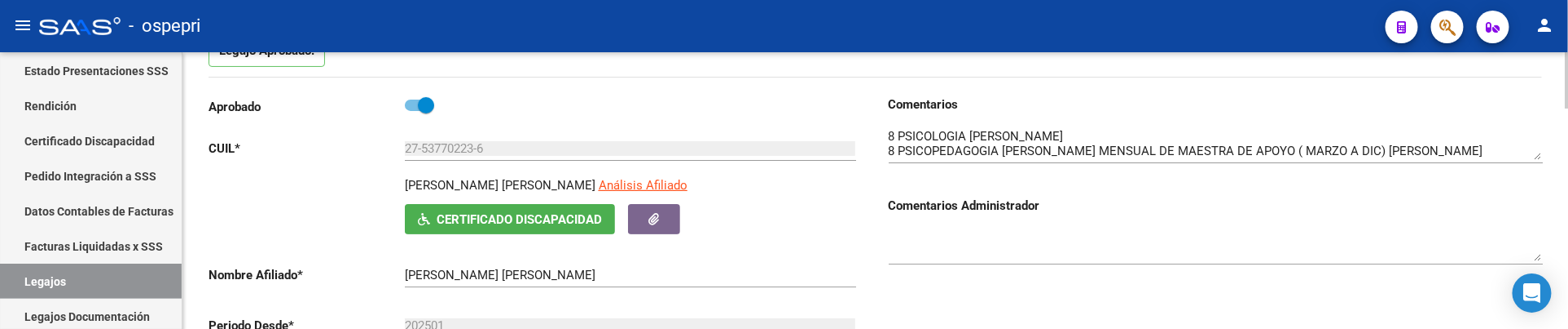
scroll to position [181, 0]
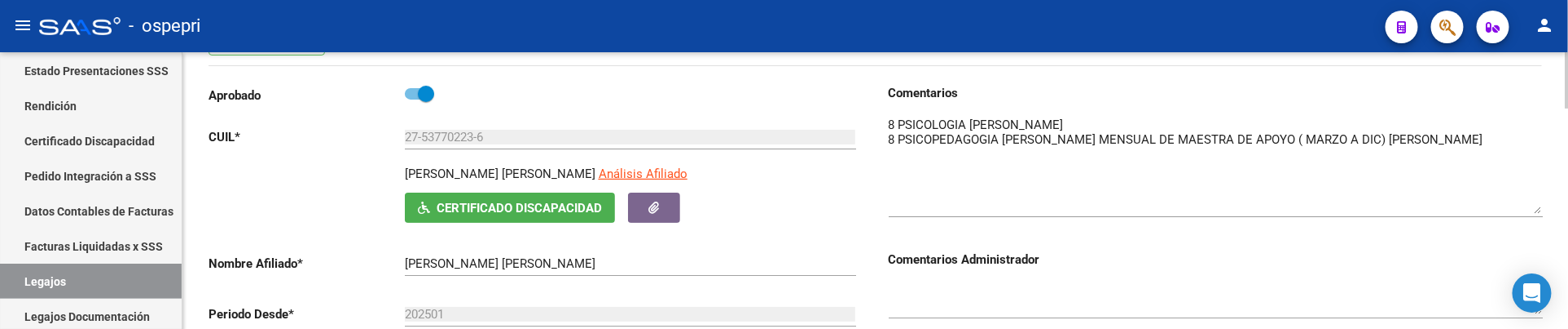
drag, startPoint x: 1538, startPoint y: 147, endPoint x: 1532, endPoint y: 212, distance: 65.3
click at [1532, 212] on textarea at bounding box center [1215, 164] width 654 height 97
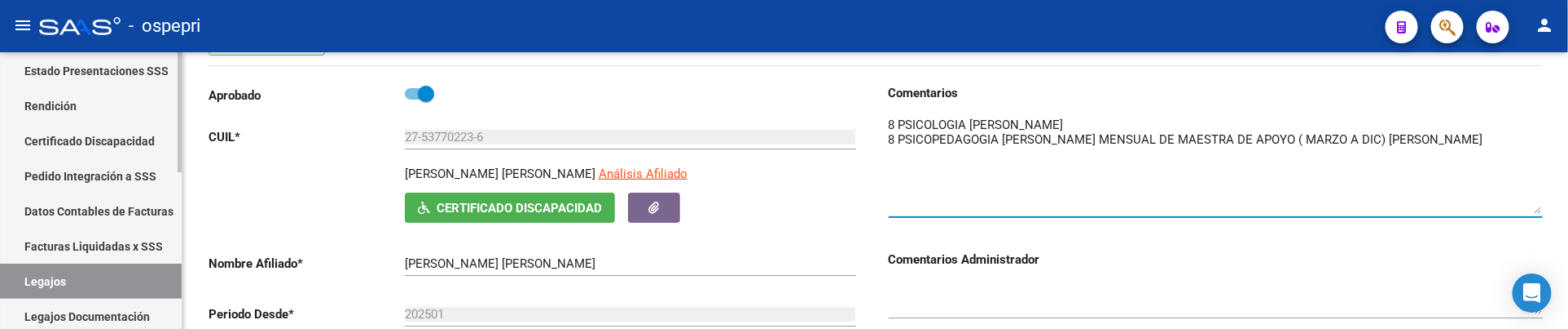
click at [61, 264] on link "Legajos" at bounding box center [91, 281] width 181 height 35
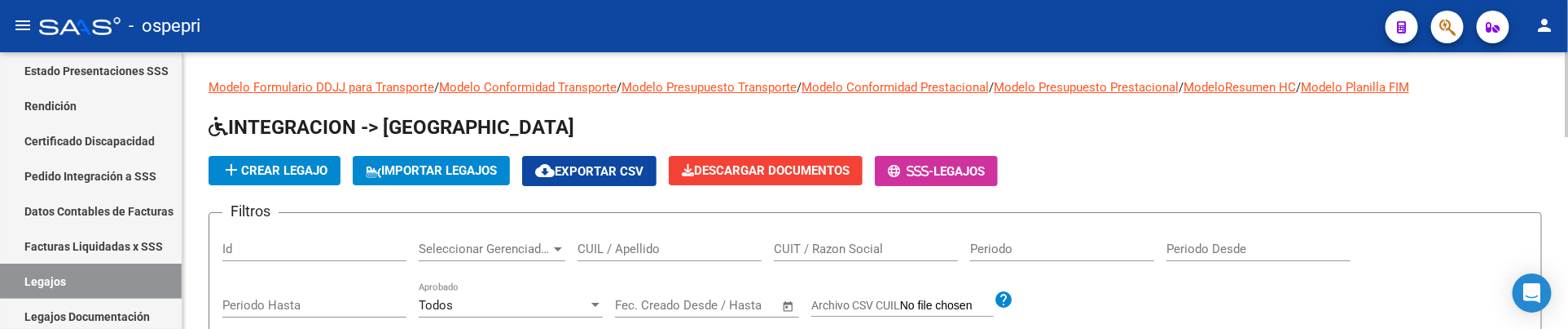
click at [623, 254] on input "CUIL / Apellido" at bounding box center [669, 248] width 184 height 14
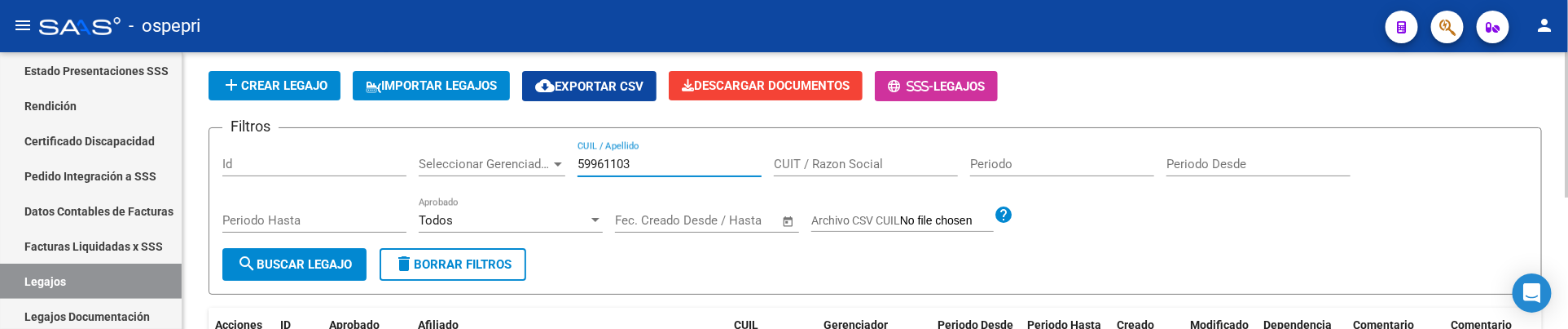
scroll to position [69, 0]
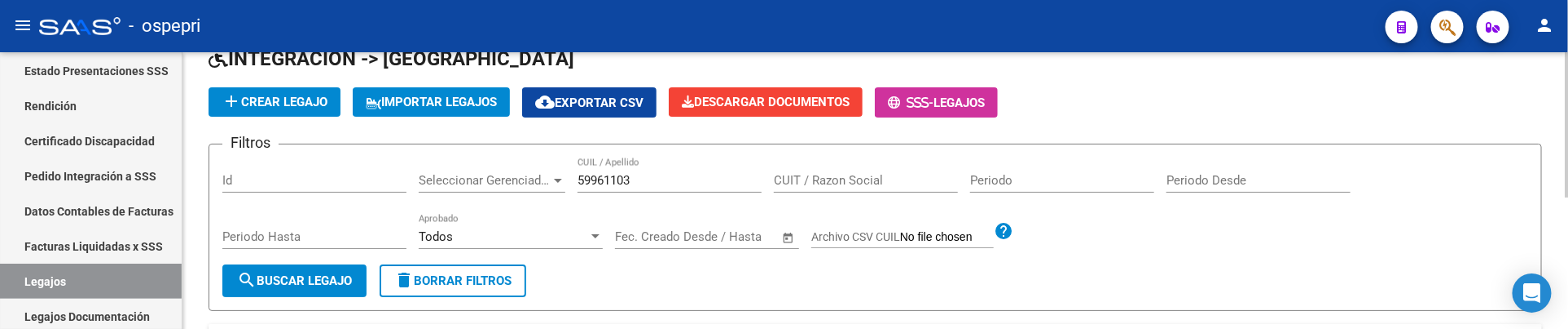
click at [1381, 96] on div "add Crear Legajo IMPORTAR LEGAJOS cloud_download Exportar CSV Descargar Documen…" at bounding box center [874, 101] width 1333 height 30
click at [96, 281] on link "Legajos" at bounding box center [91, 281] width 181 height 35
drag, startPoint x: 673, startPoint y: 181, endPoint x: 531, endPoint y: 181, distance: 142.0
click at [531, 181] on div "Filtros Id Seleccionar Gerenciador Seleccionar Gerenciador 59961103 CUIL / Apel…" at bounding box center [875, 210] width 1306 height 107
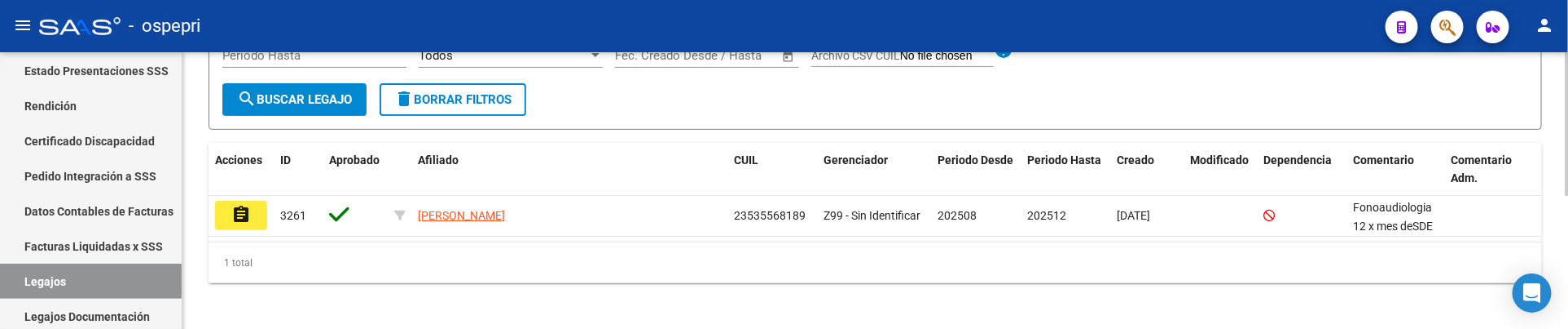
scroll to position [255, 0]
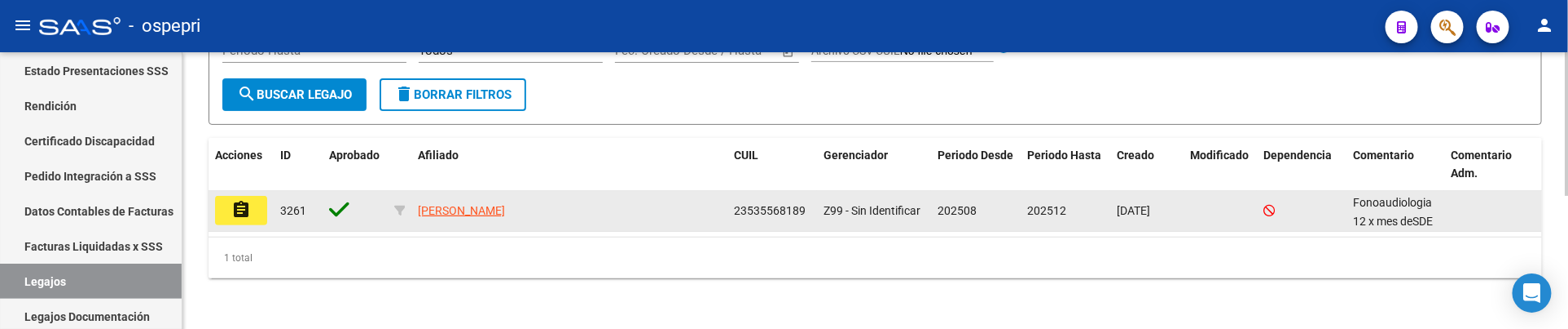
type input "53556818"
click at [245, 210] on mat-icon "assignment" at bounding box center [241, 209] width 19 height 19
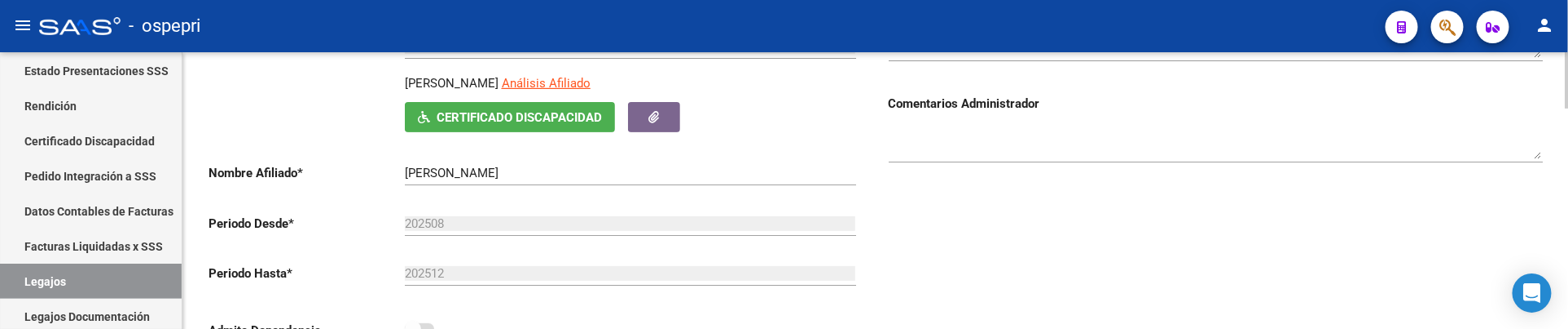
scroll to position [181, 0]
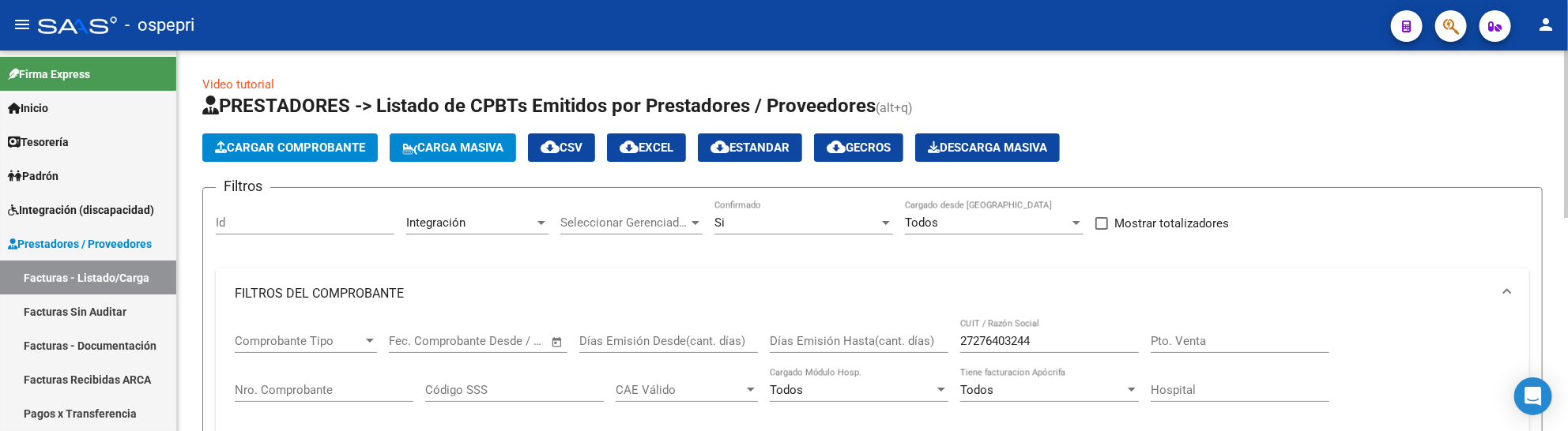
scroll to position [27, 0]
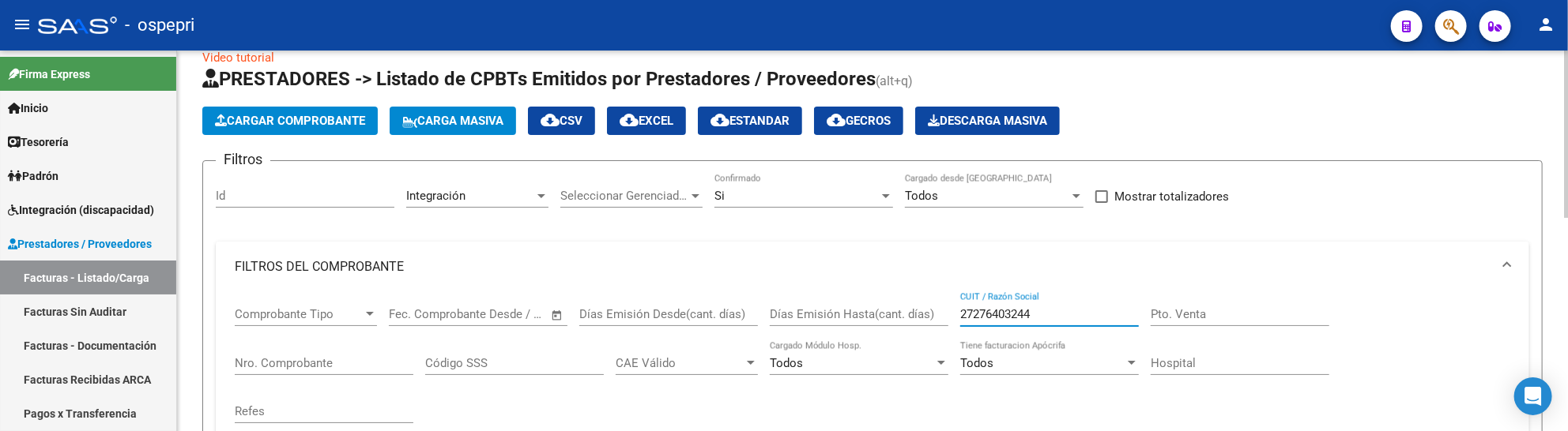
drag, startPoint x: 1057, startPoint y: 314, endPoint x: 941, endPoint y: 314, distance: 116.0
click at [941, 314] on div "Comprobante Tipo Comprobante Tipo Fecha inicio – Fecha fin Fec. Comprobante Des…" at bounding box center [872, 366] width 1275 height 146
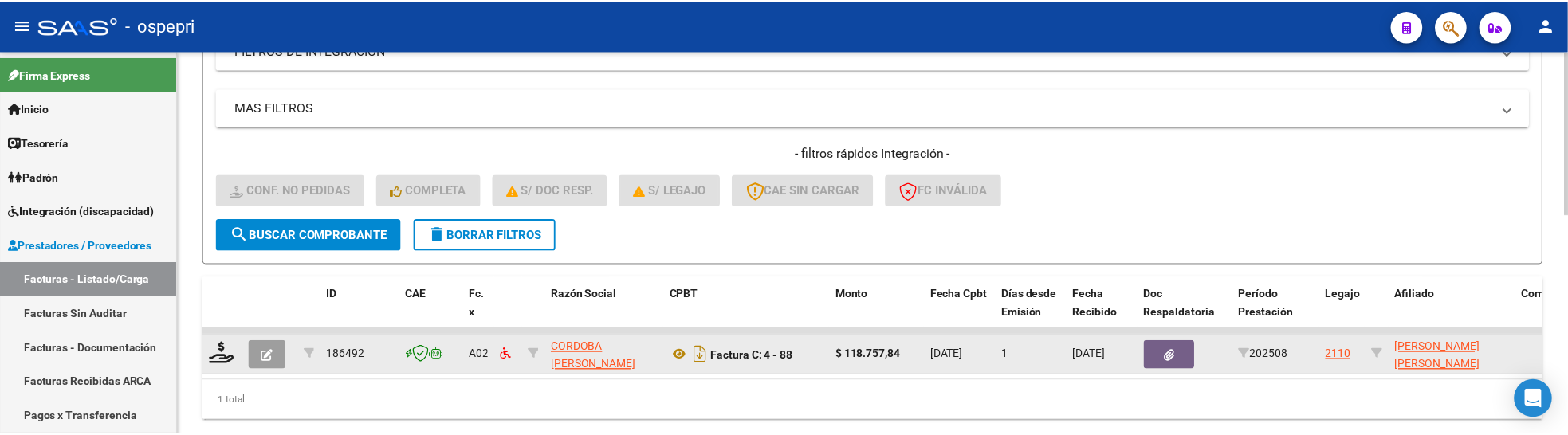
scroll to position [20, 0]
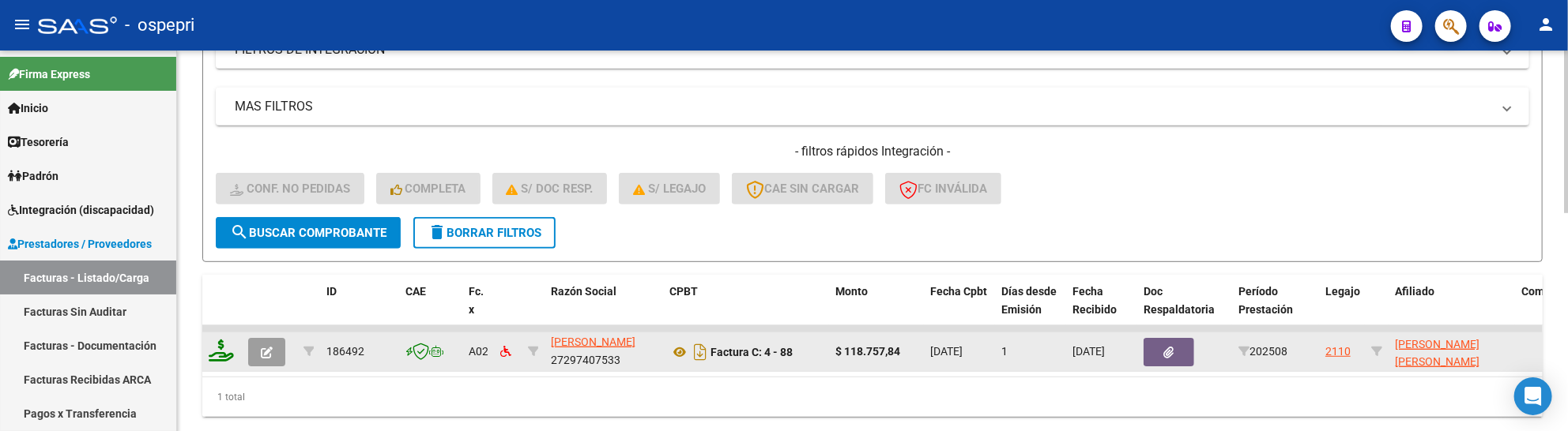
type input "CORDOBA [PERSON_NAME]"
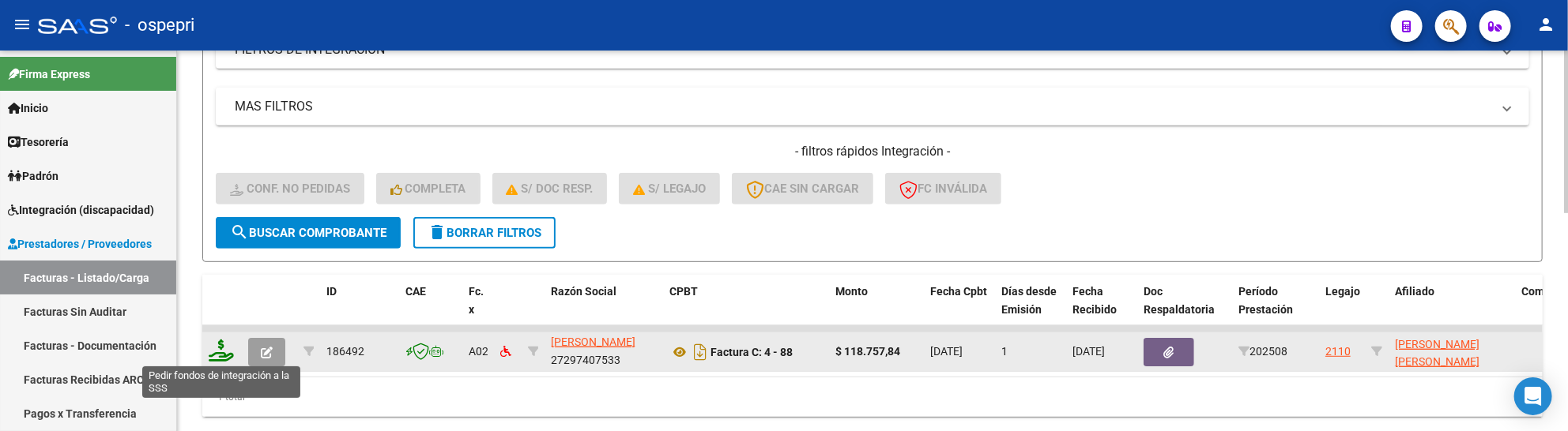
click at [226, 357] on icon at bounding box center [221, 351] width 25 height 22
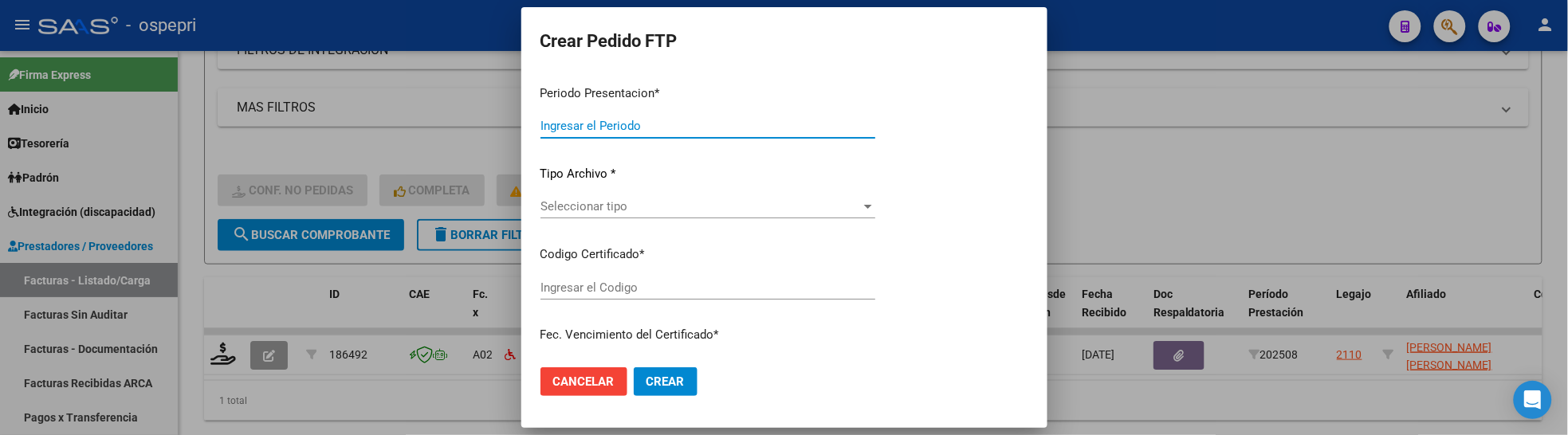
type input "202508"
type input "$ 118.757,84"
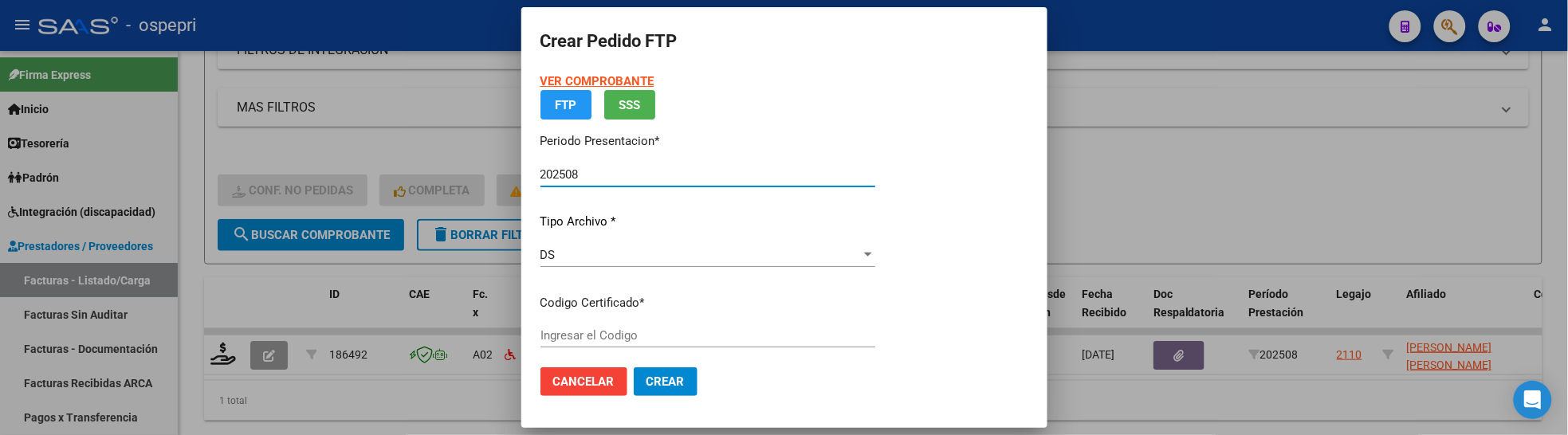
type input "2059108550-7"
type input "2025-12-01"
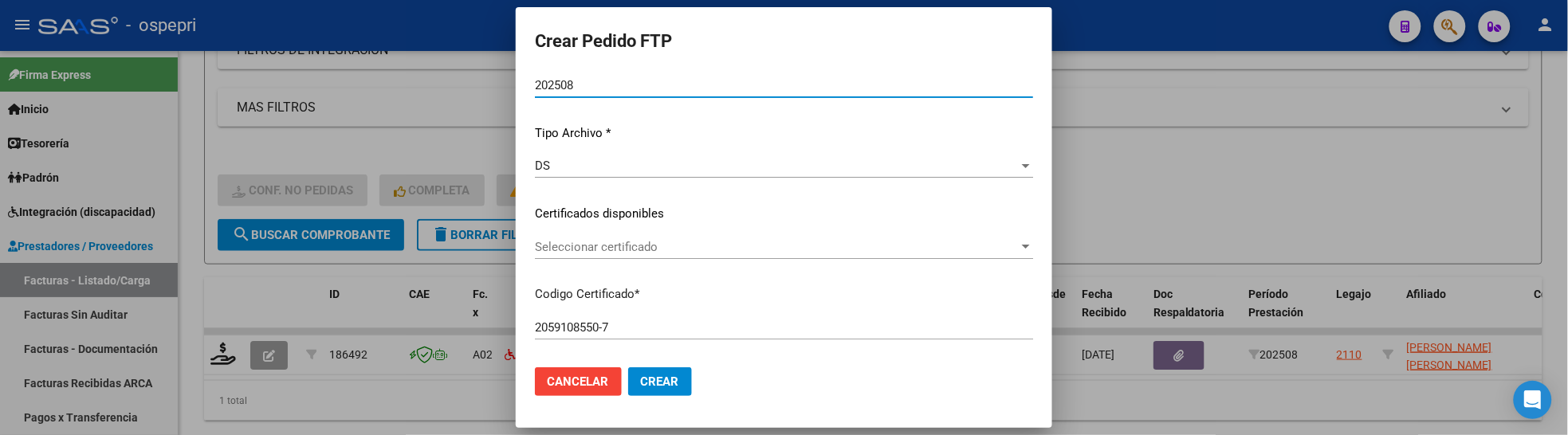
scroll to position [219, 0]
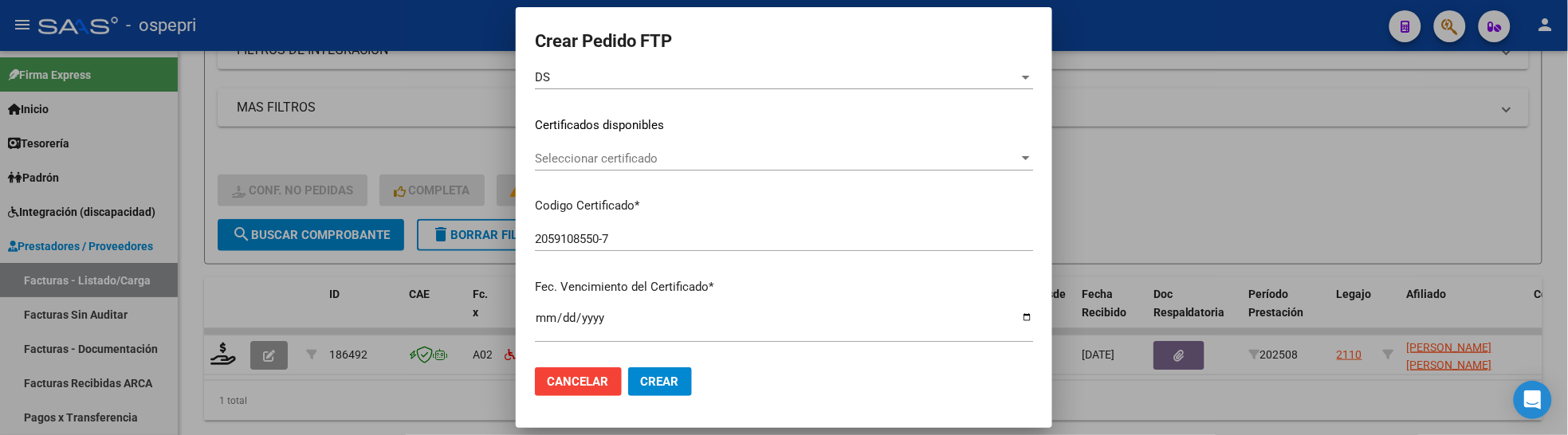
click at [1019, 160] on div at bounding box center [1026, 159] width 14 height 13
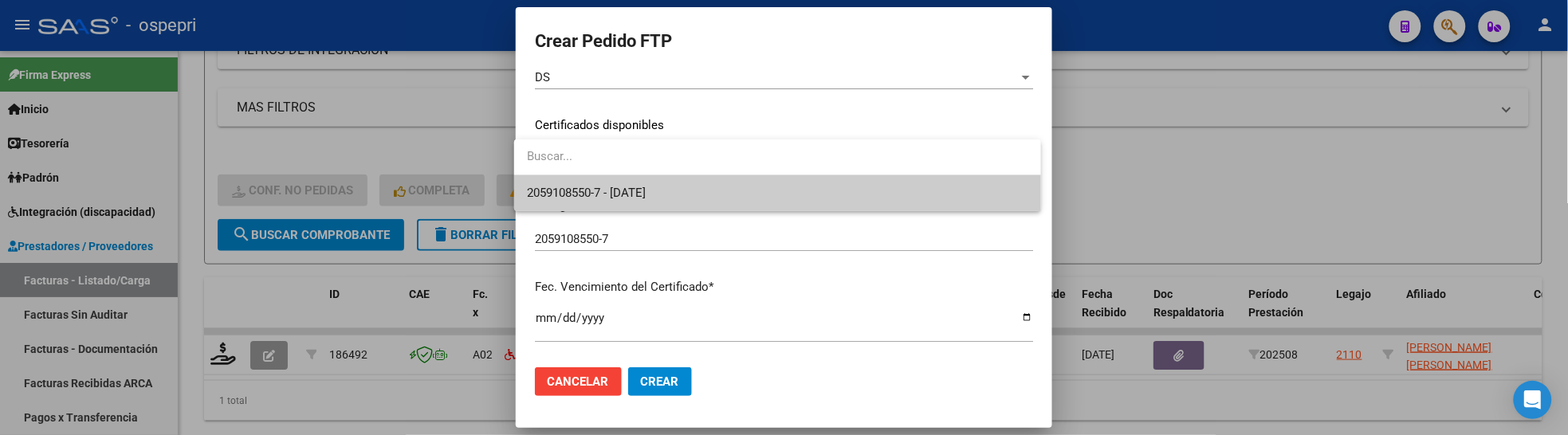
click at [1000, 190] on span "2059108550-7 - 2025-12-01" at bounding box center [778, 193] width 502 height 36
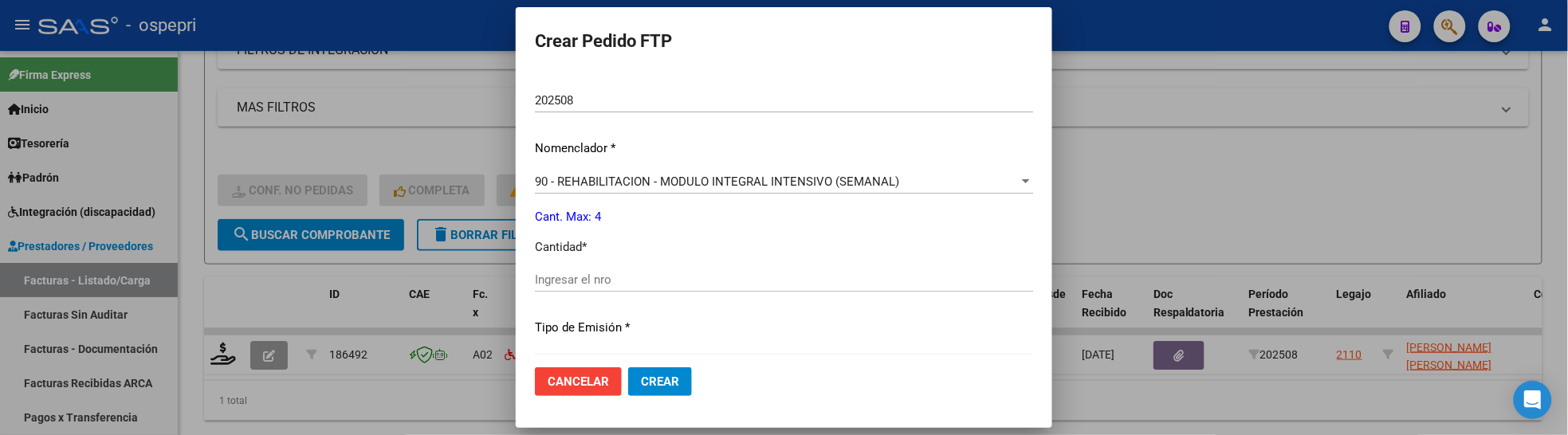
scroll to position [574, 0]
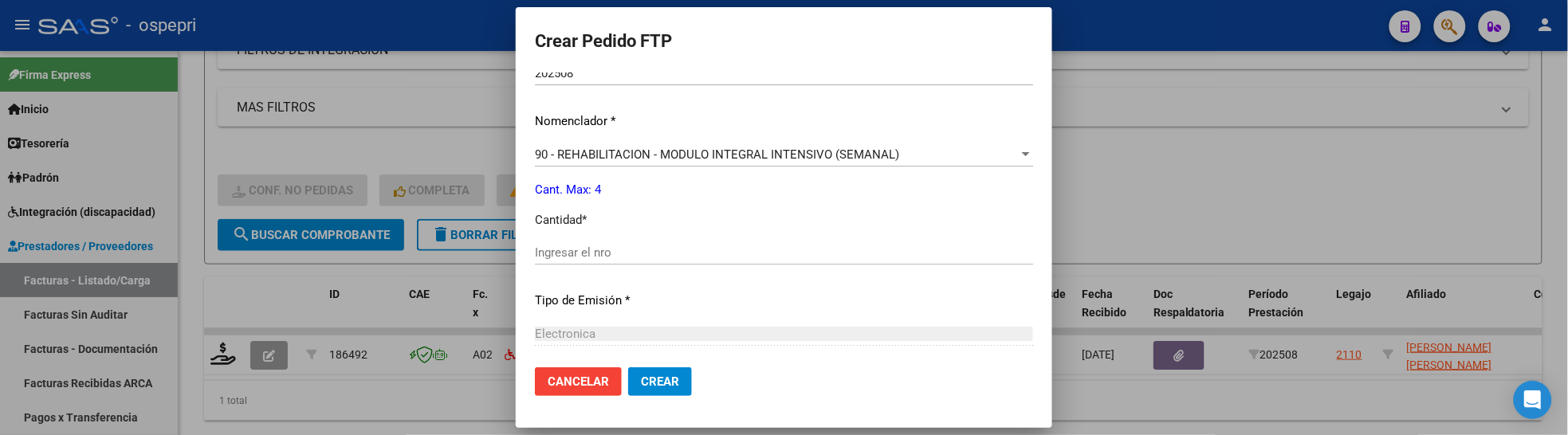
click at [689, 256] on input "Ingresar el nro" at bounding box center [784, 252] width 498 height 14
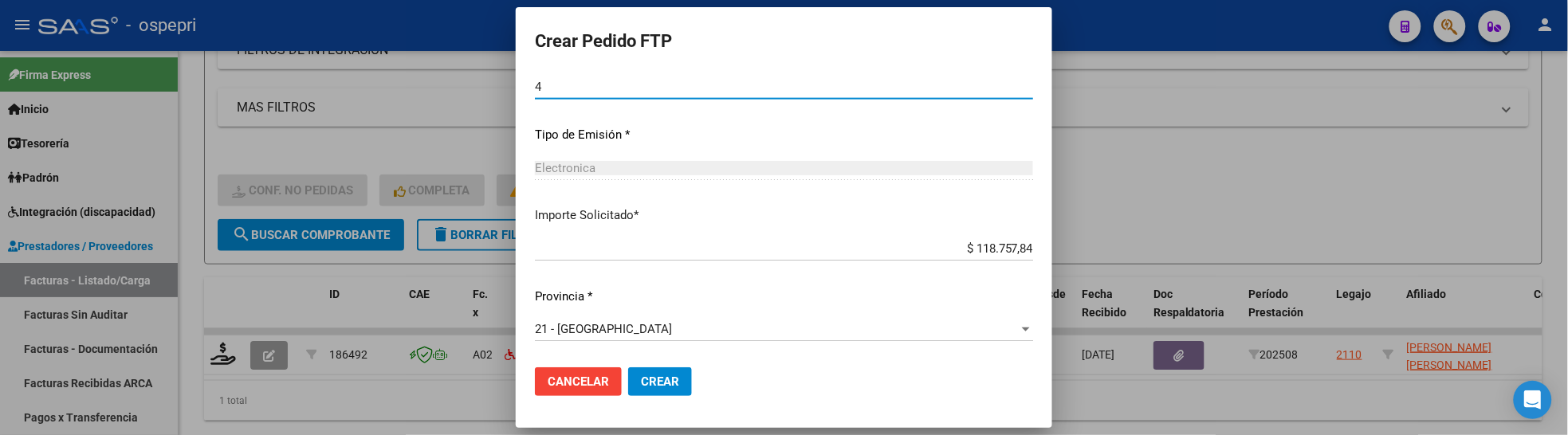
type input "4"
click at [659, 380] on span "Crear" at bounding box center [659, 381] width 39 height 14
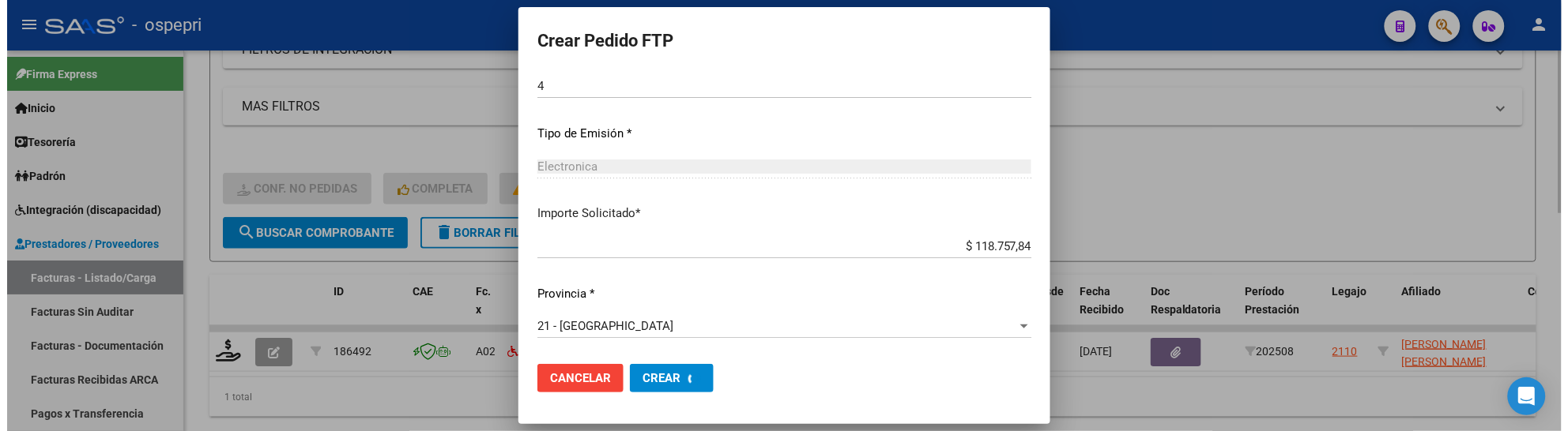
scroll to position [0, 0]
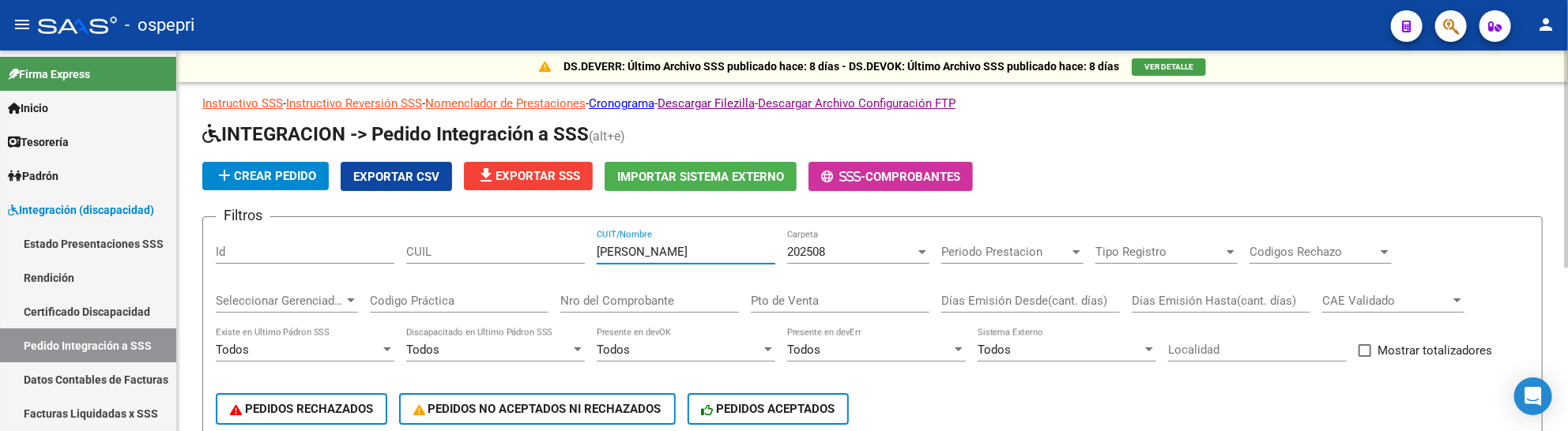
drag, startPoint x: 703, startPoint y: 255, endPoint x: 574, endPoint y: 251, distance: 129.1
click at [574, 251] on div "Filtros Id CUIL [PERSON_NAME] CUIT/Nombre 202508 Carpeta Periodo Prestacion Per…" at bounding box center [872, 336] width 1314 height 212
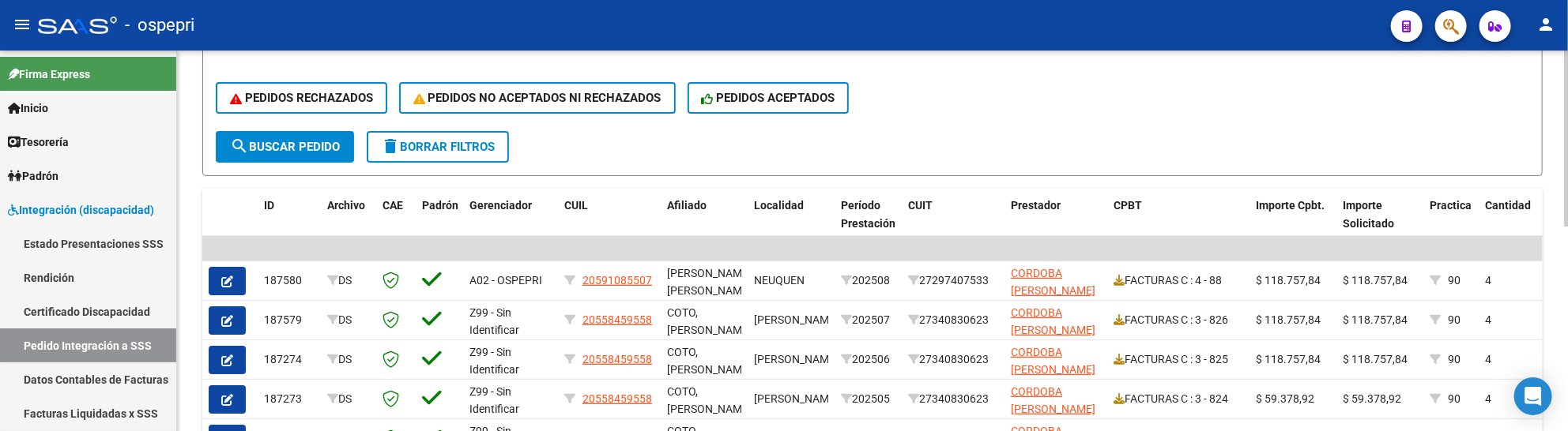
scroll to position [351, 0]
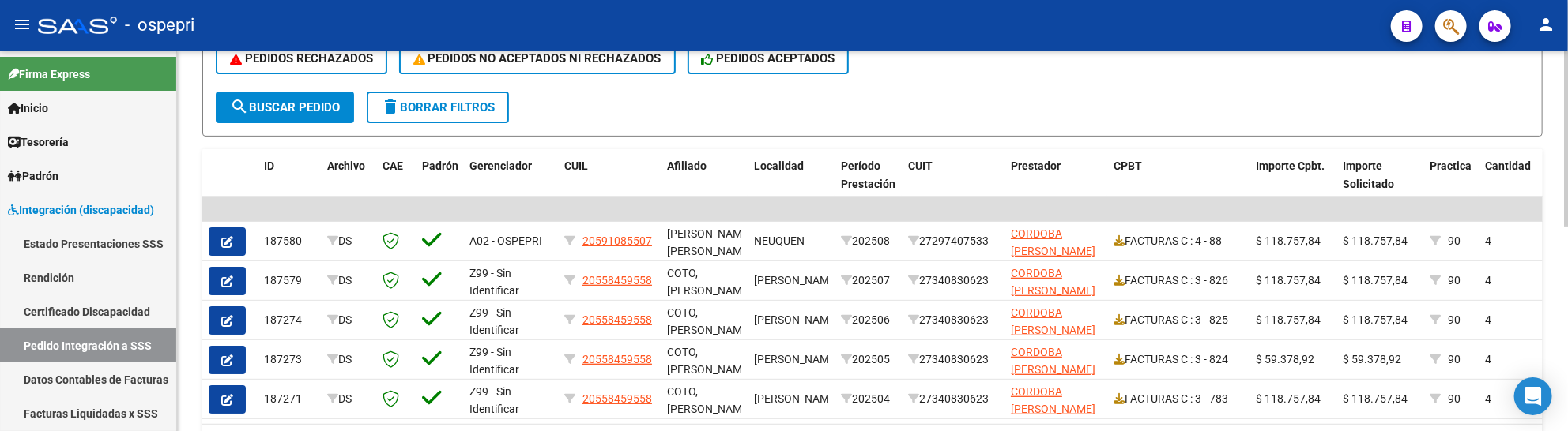
click at [1562, 312] on div "DS.DEVERR: Último Archivo SSS publicado hace: 8 días - DS.DEVOK: Último Archivo…" at bounding box center [871, 108] width 1390 height 815
click at [1048, 92] on form "Filtros Id CUIL CORDOBA CUIT/Nombre 202508 Carpeta Periodo Prestacion Periodo P…" at bounding box center [871, 1] width 1340 height 271
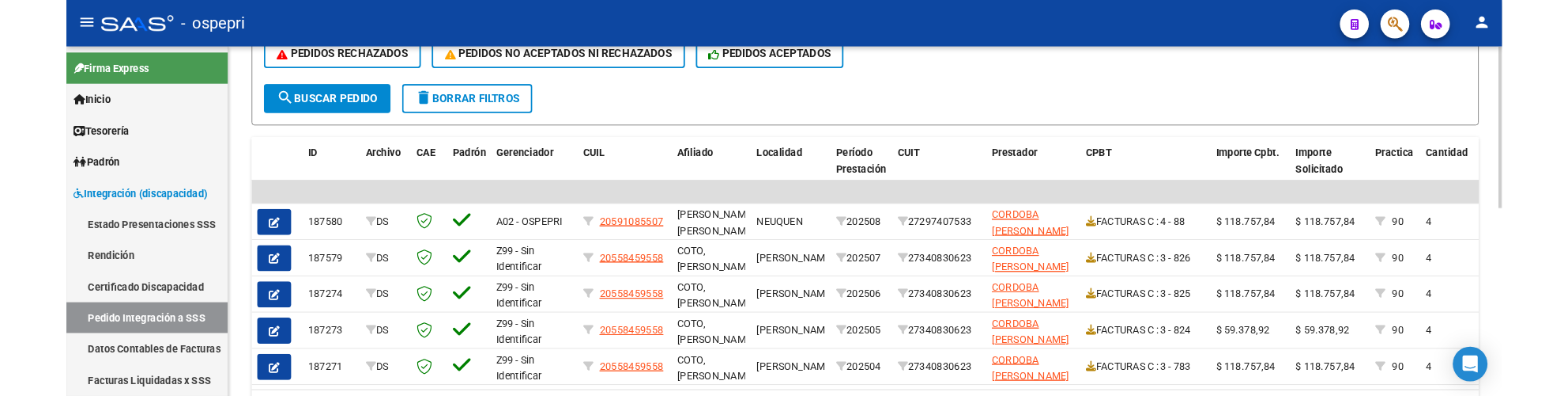
scroll to position [263, 0]
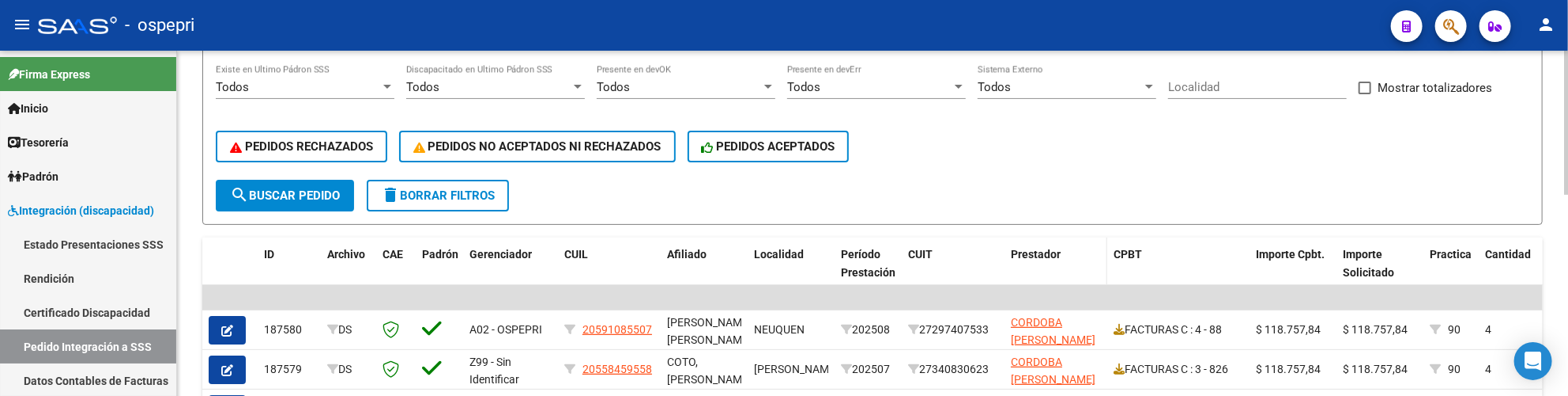
click at [1060, 275] on datatable-header-cell "Prestador" at bounding box center [1056, 272] width 103 height 69
click at [1018, 192] on form "Filtros Id CUIL CORDOBA CUIT/Nombre 202508 Carpeta Periodo Prestacion Periodo P…" at bounding box center [871, 89] width 1340 height 271
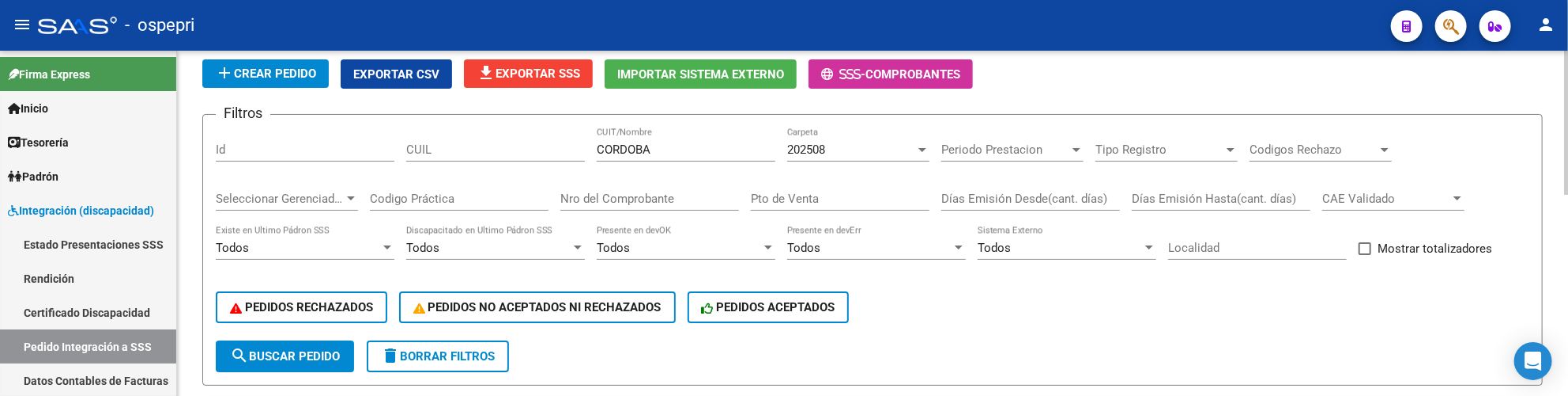
scroll to position [88, 0]
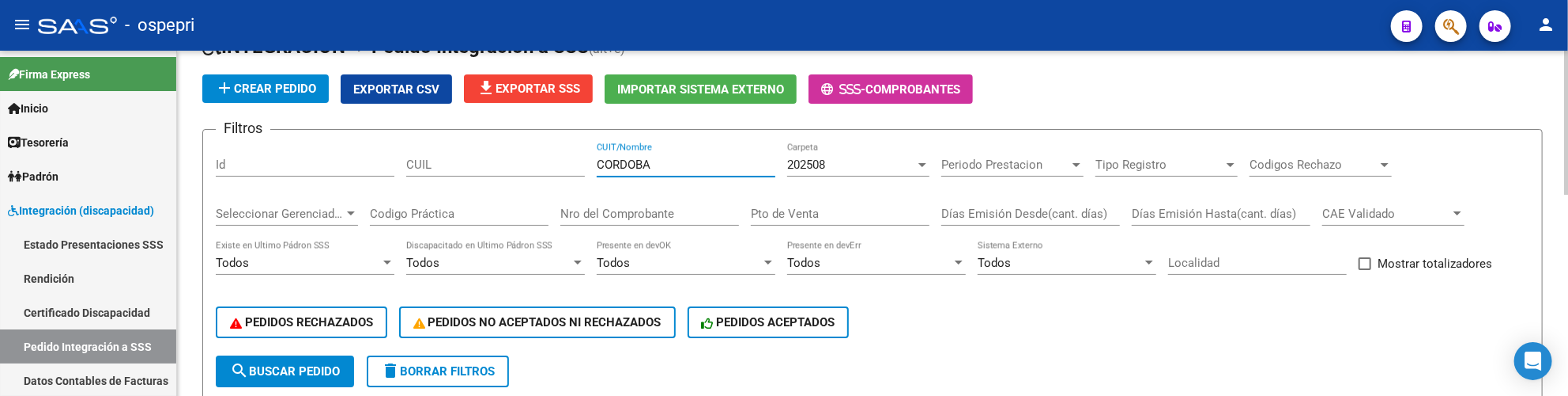
drag, startPoint x: 700, startPoint y: 165, endPoint x: 587, endPoint y: 167, distance: 113.0
click at [587, 167] on div "Filtros Id CUIL CORDOBA CUIT/Nombre 202508 Carpeta Periodo Prestacion Periodo P…" at bounding box center [872, 248] width 1314 height 213
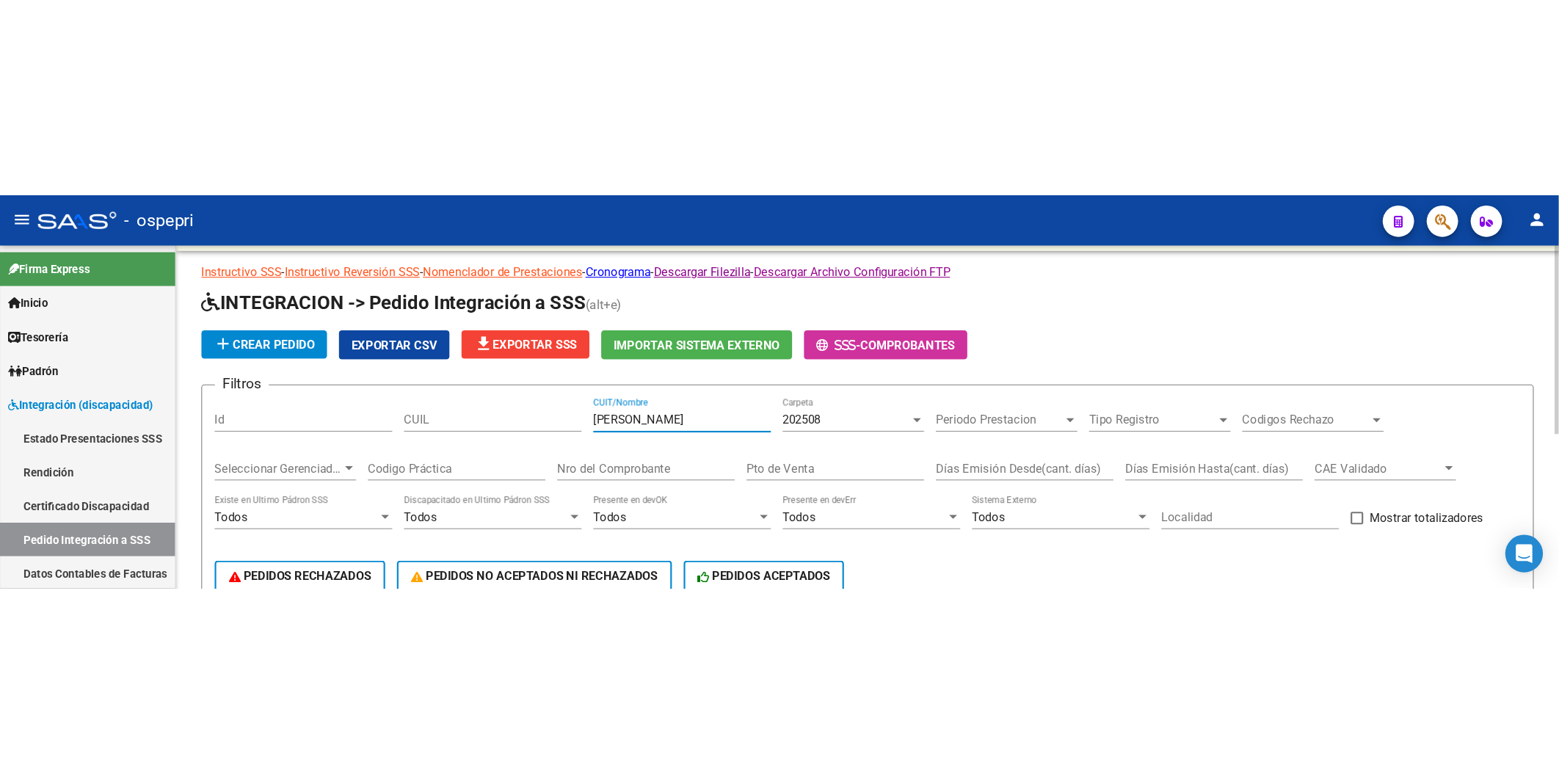
scroll to position [16, 0]
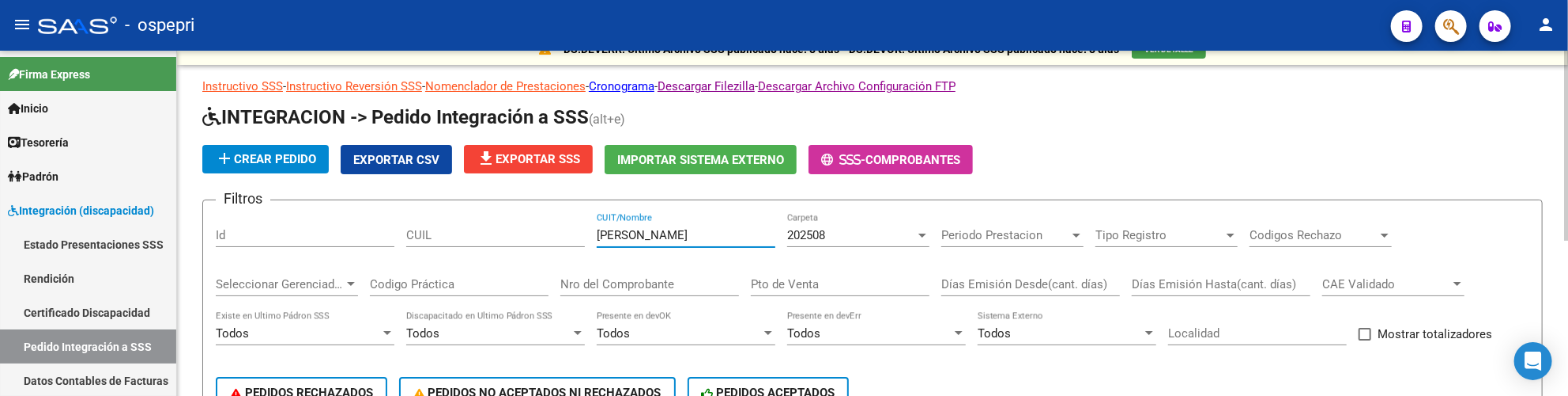
type input "gallardo sara"
click at [925, 233] on div at bounding box center [922, 235] width 7 height 4
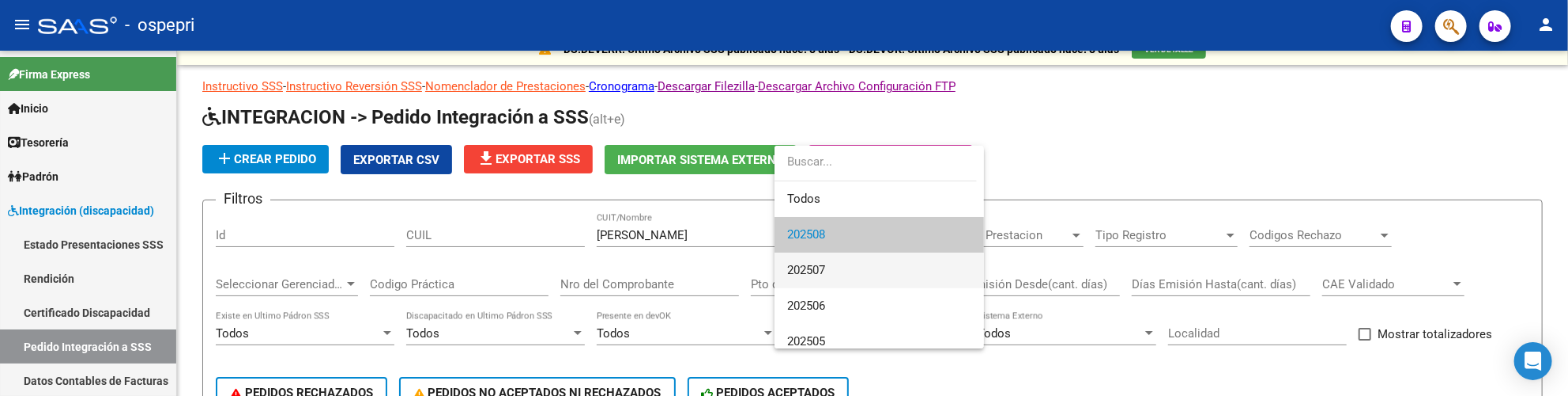
click at [906, 270] on span "202507" at bounding box center [879, 271] width 184 height 36
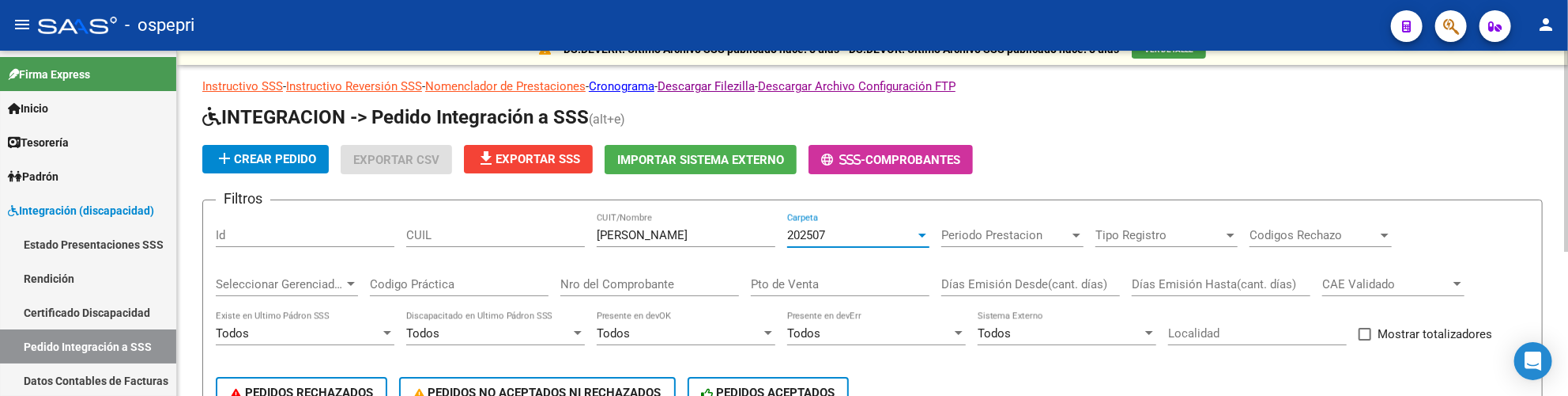
scroll to position [0, 0]
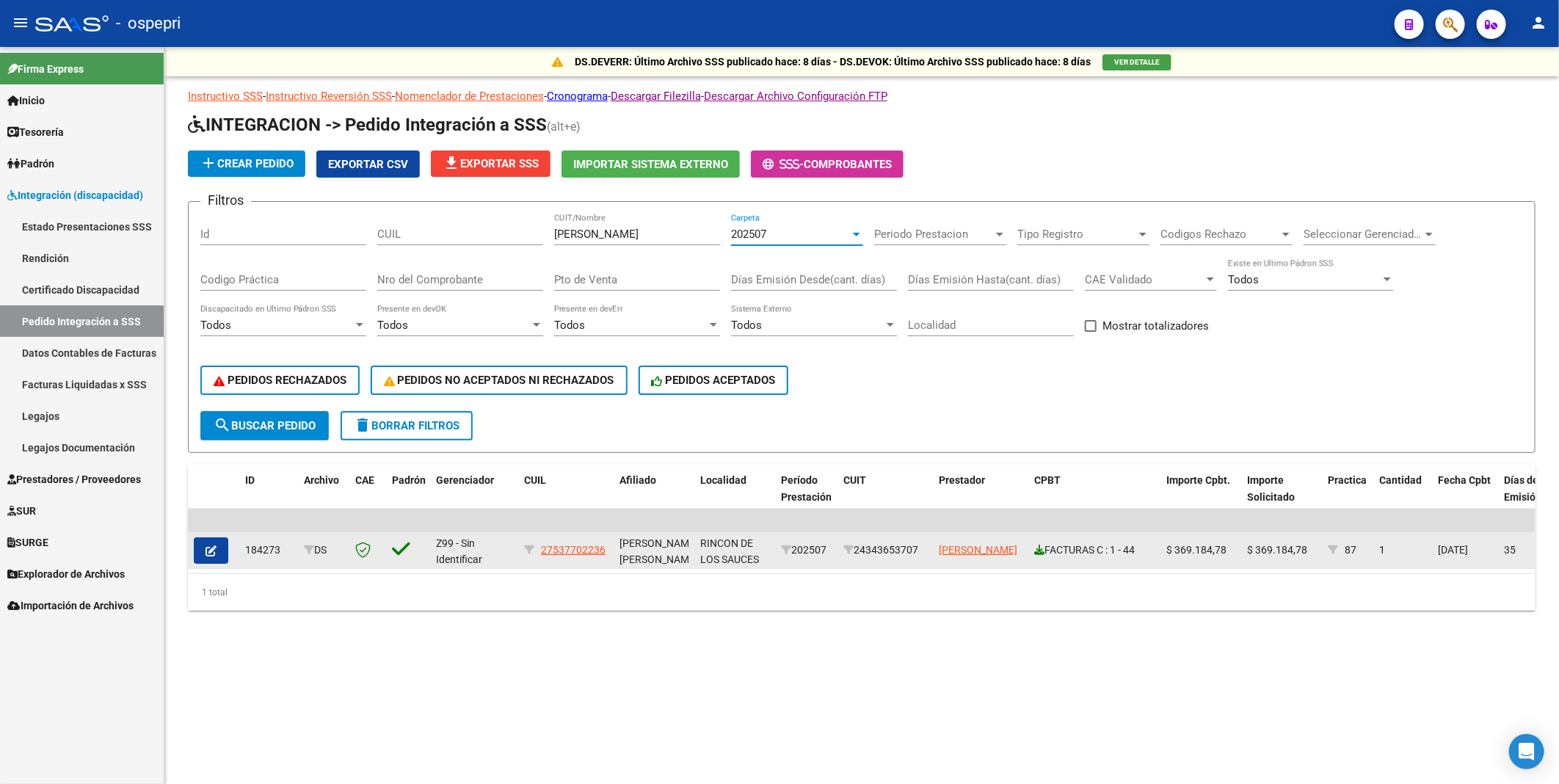
click at [1037, 400] on icon at bounding box center [1040, 550] width 10 height 10
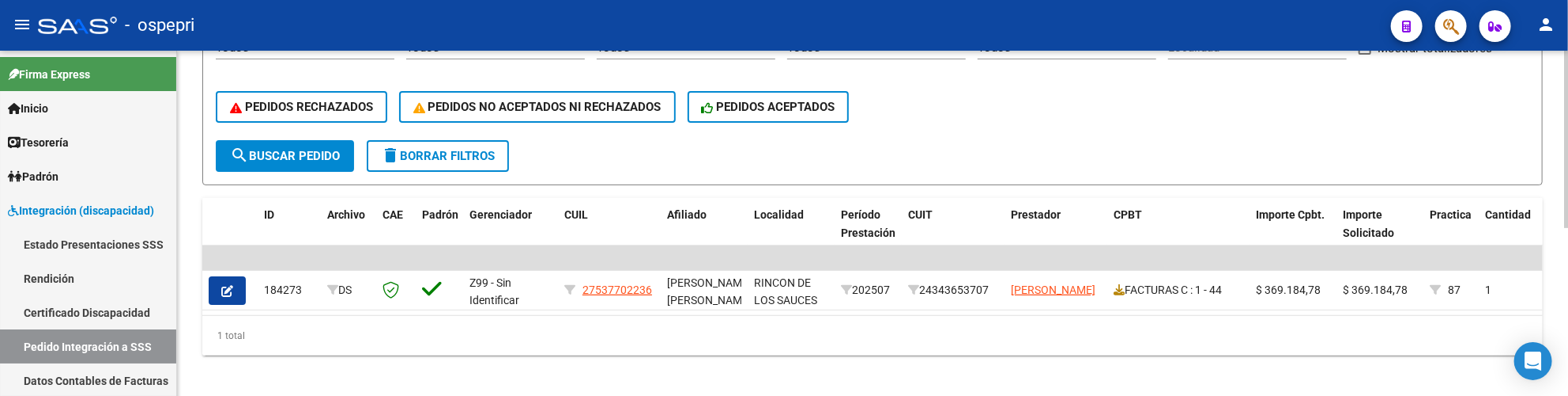
scroll to position [325, 0]
